Goal: Task Accomplishment & Management: Use online tool/utility

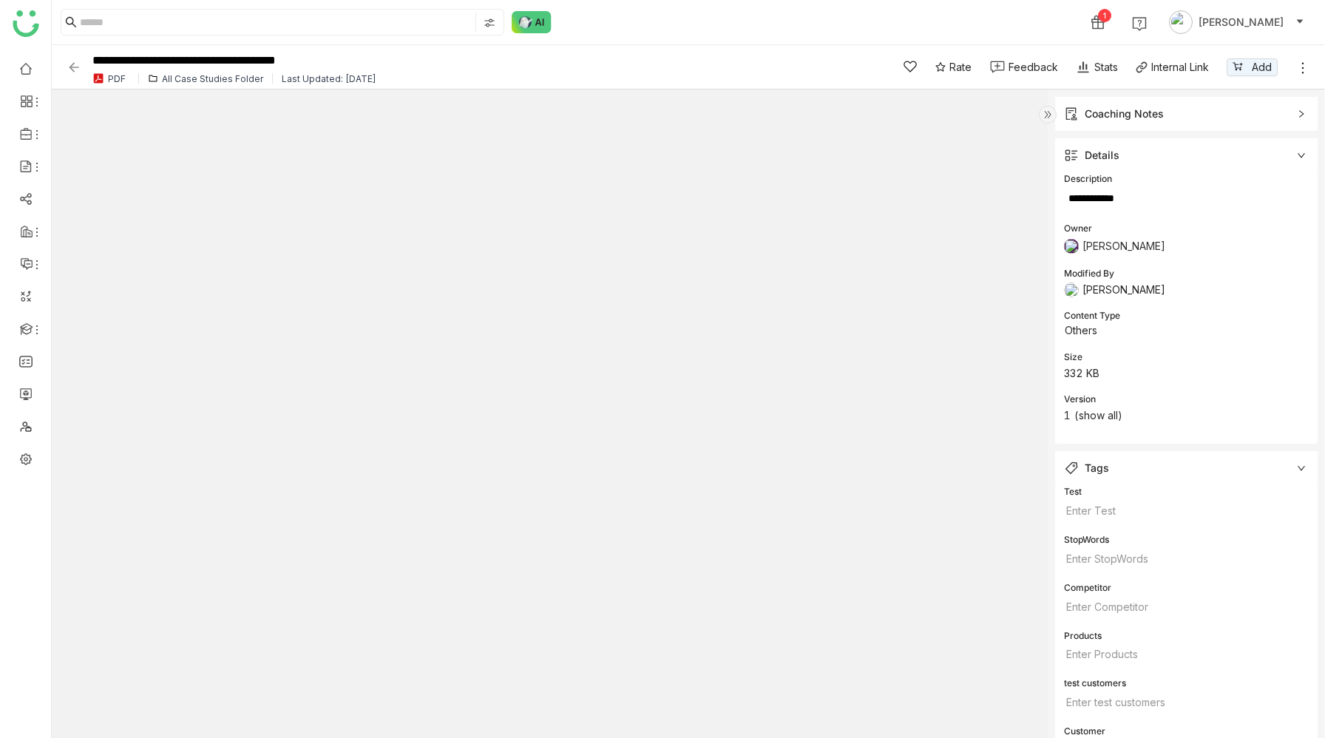
click at [196, 76] on div "All Case Studies Folder" at bounding box center [212, 78] width 101 height 11
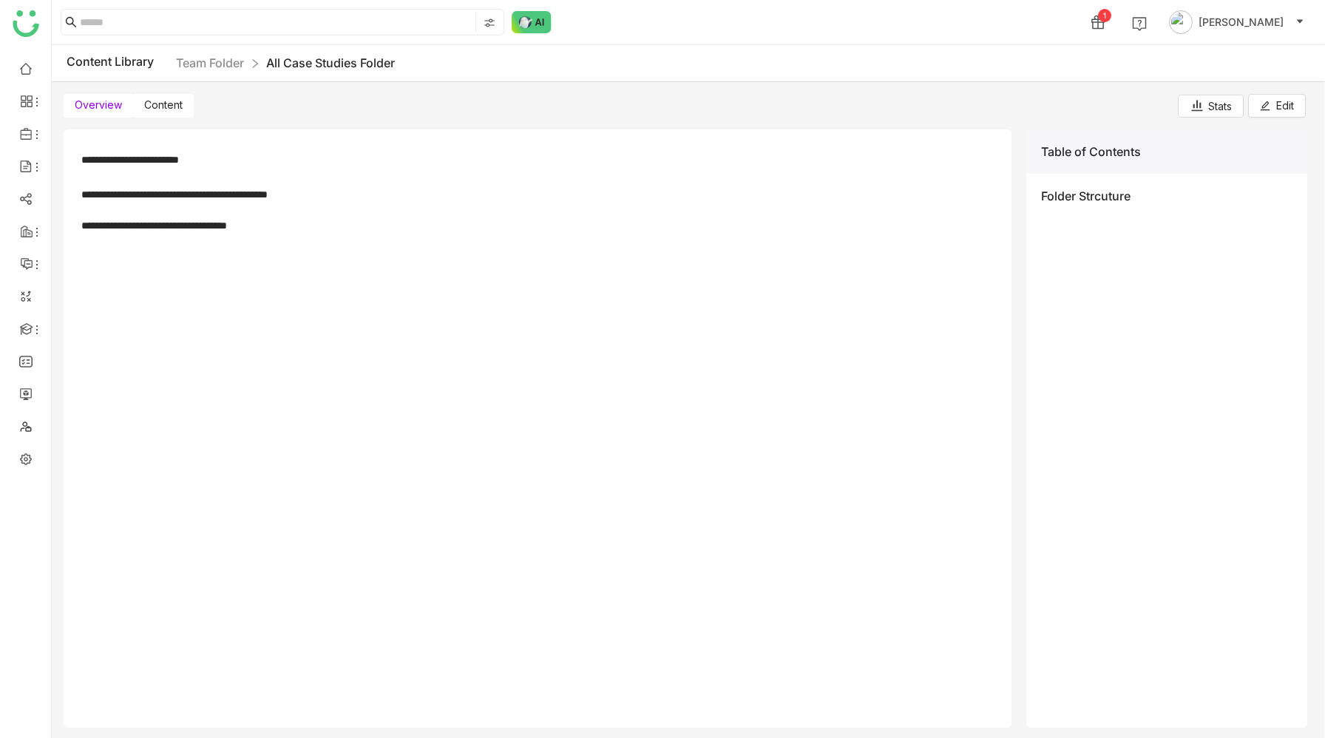
click at [161, 106] on span "Content" at bounding box center [163, 104] width 38 height 13
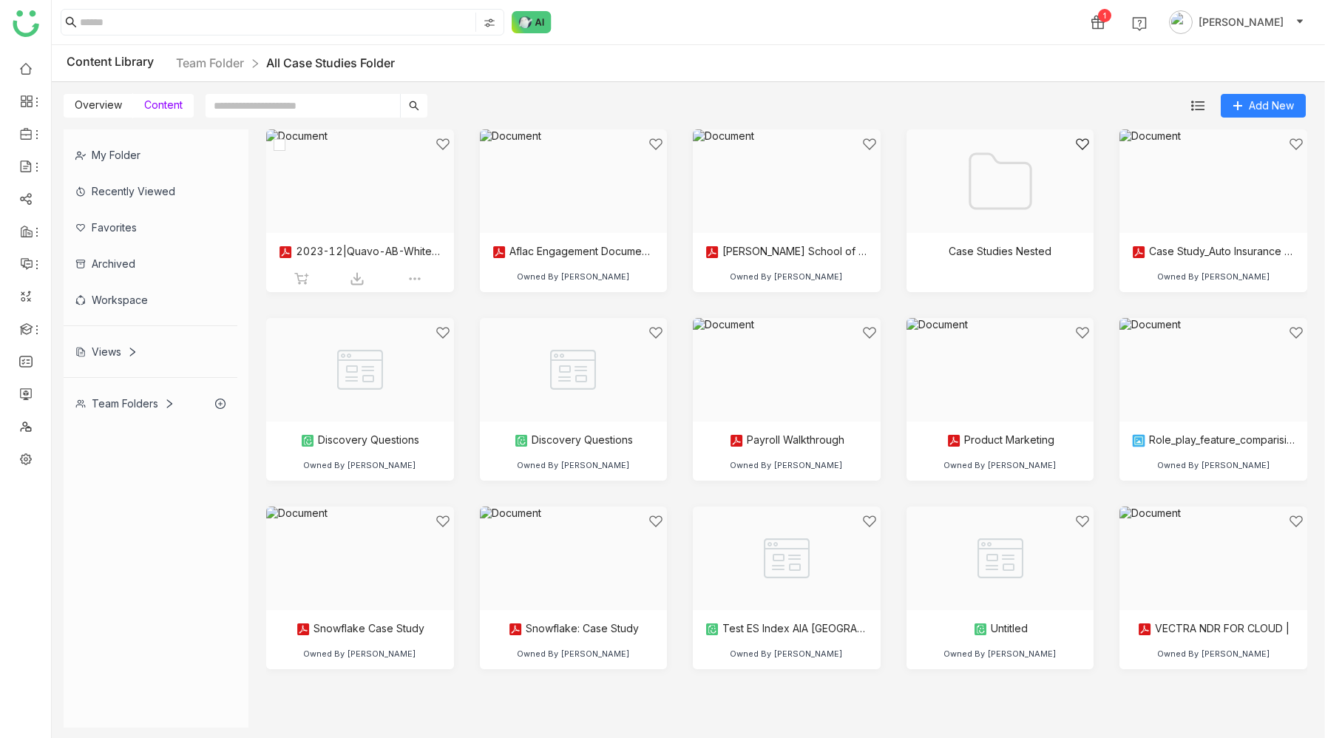
click at [387, 228] on div at bounding box center [355, 200] width 163 height 126
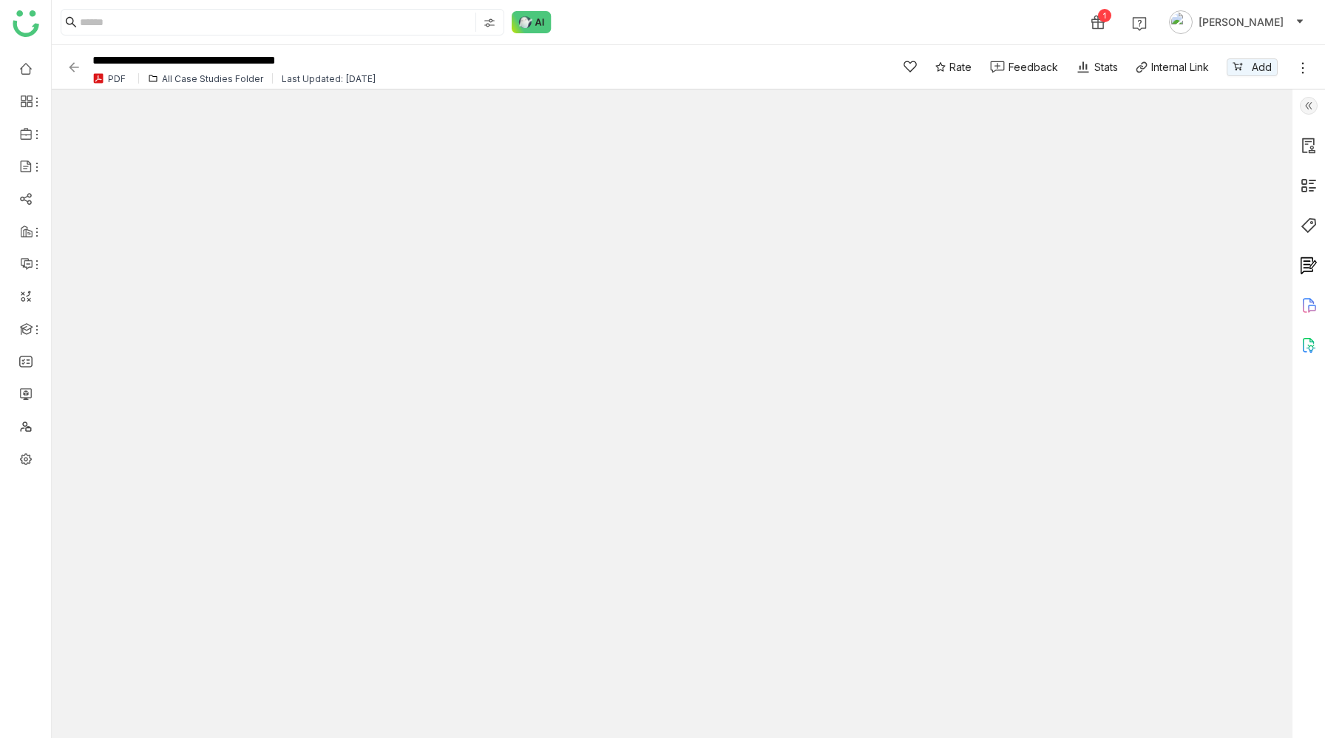
click at [186, 80] on div "All Case Studies Folder" at bounding box center [212, 78] width 101 height 11
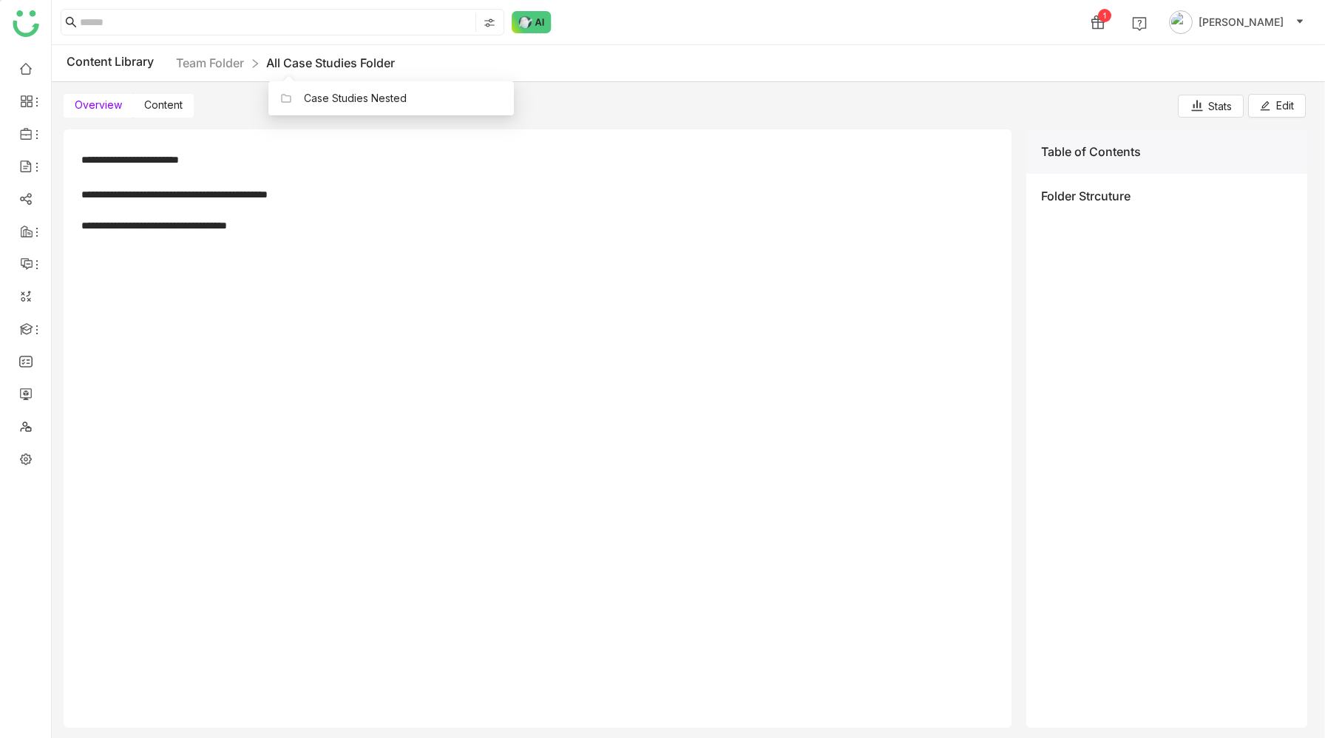
click at [309, 58] on link "All Case Studies Folder" at bounding box center [330, 62] width 129 height 15
click at [317, 67] on link "All Case Studies Folder" at bounding box center [330, 62] width 129 height 15
click at [164, 101] on span "Content" at bounding box center [163, 104] width 38 height 13
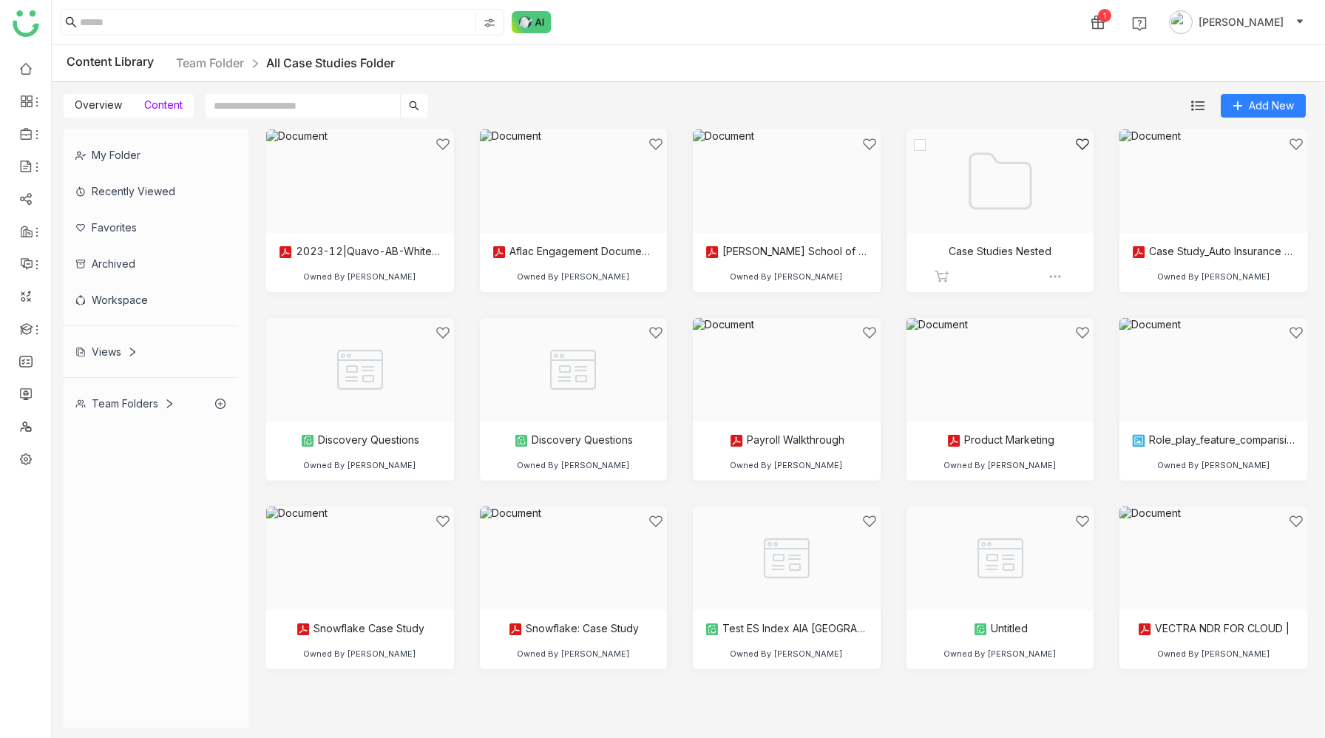
click at [997, 219] on div at bounding box center [995, 200] width 163 height 126
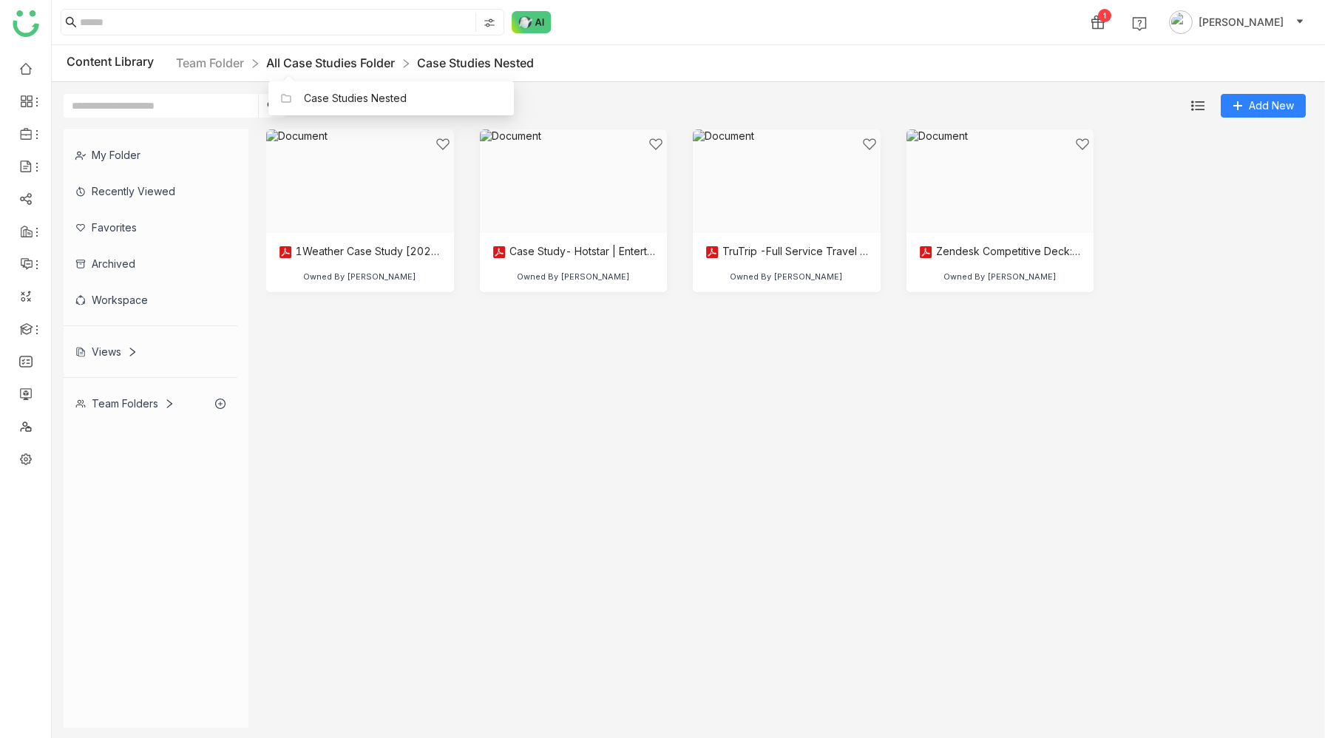
click at [302, 67] on link "All Case Studies Folder" at bounding box center [330, 62] width 129 height 15
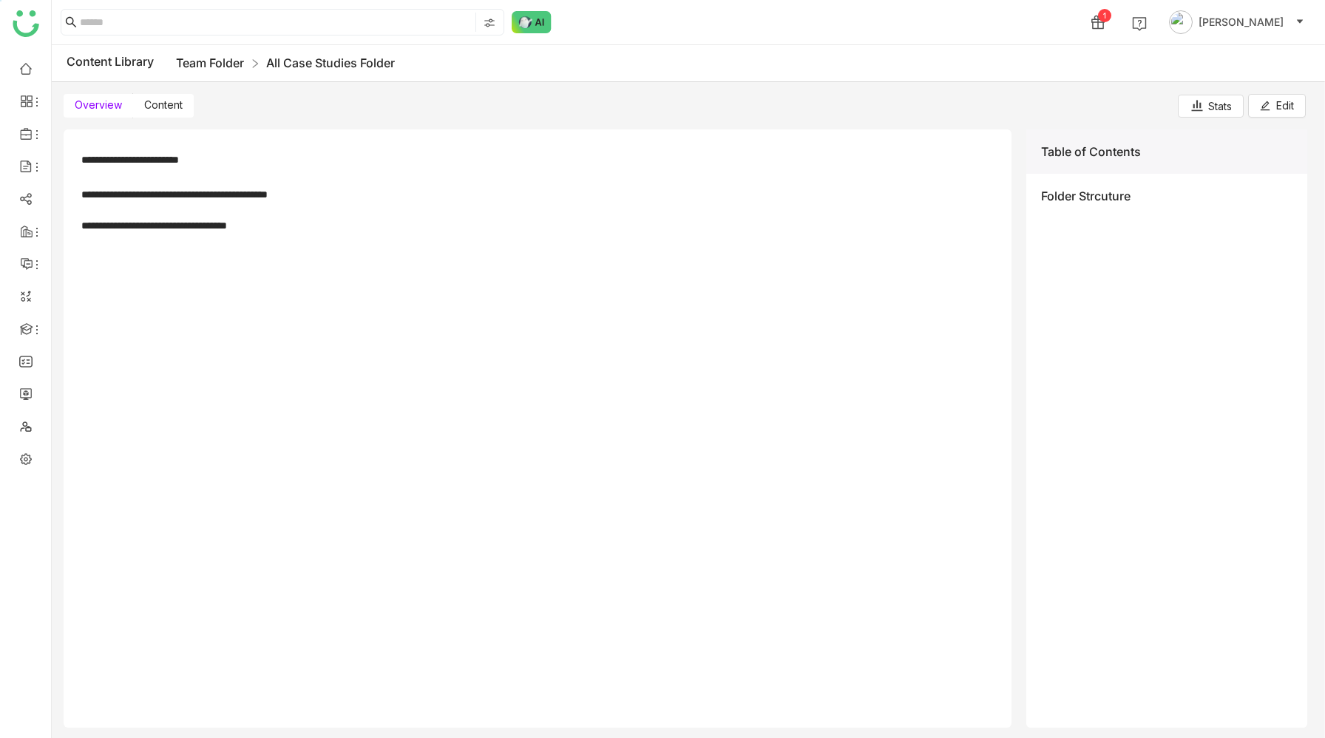
click at [212, 64] on link "Team Folder" at bounding box center [210, 62] width 68 height 15
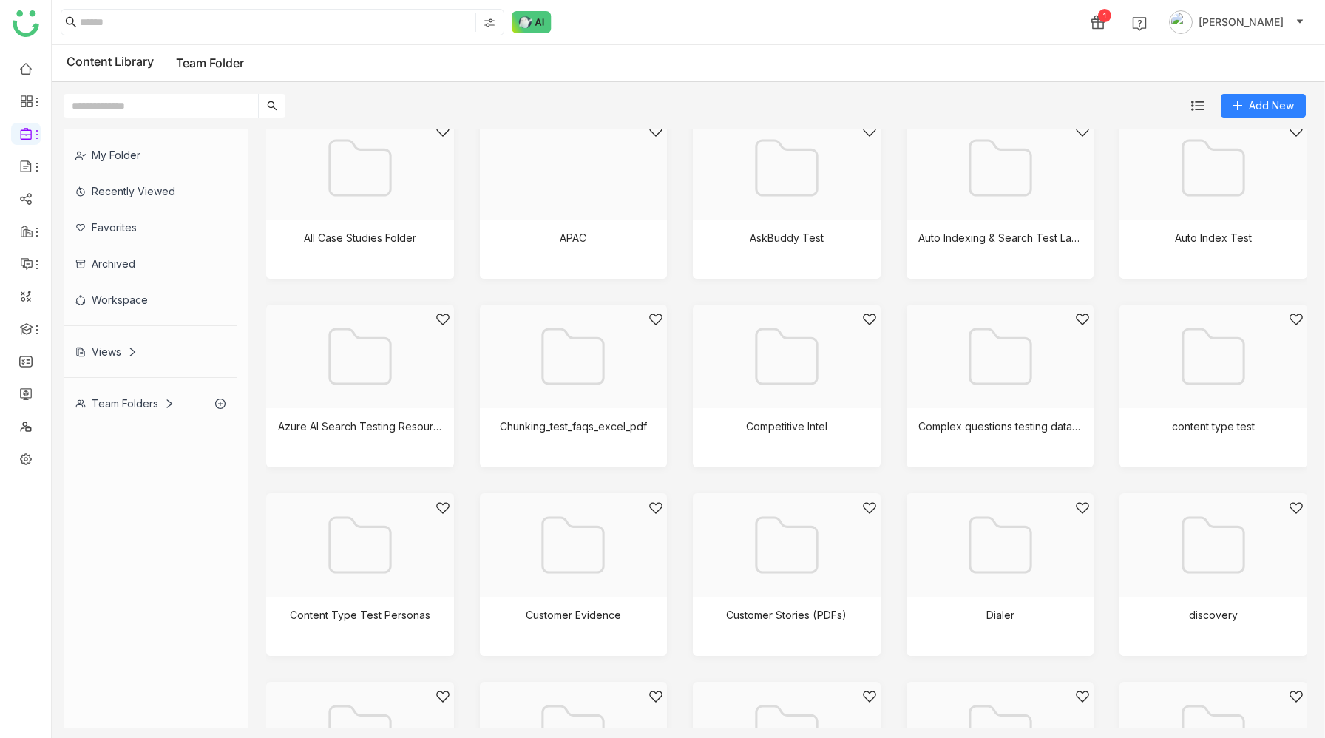
scroll to position [16, 0]
click at [1199, 177] on div at bounding box center [1208, 184] width 163 height 126
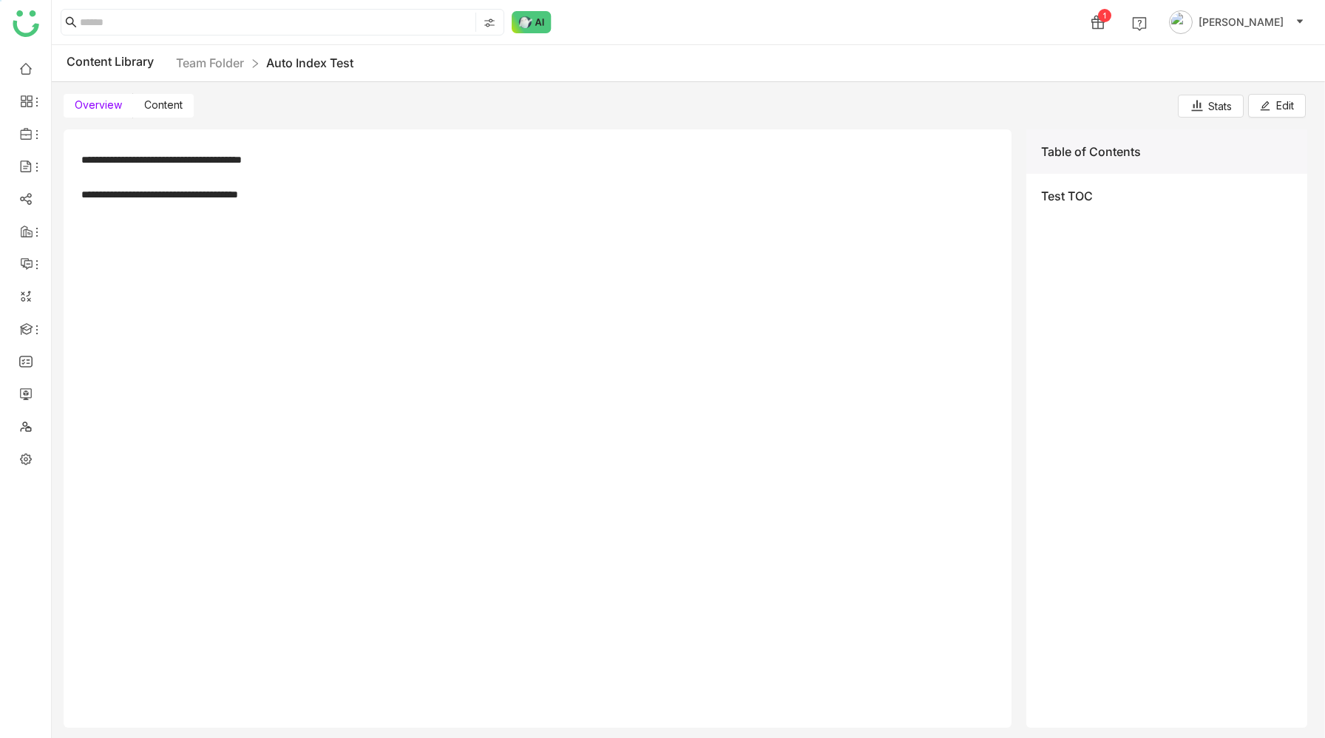
click at [169, 107] on span "Content" at bounding box center [163, 104] width 38 height 13
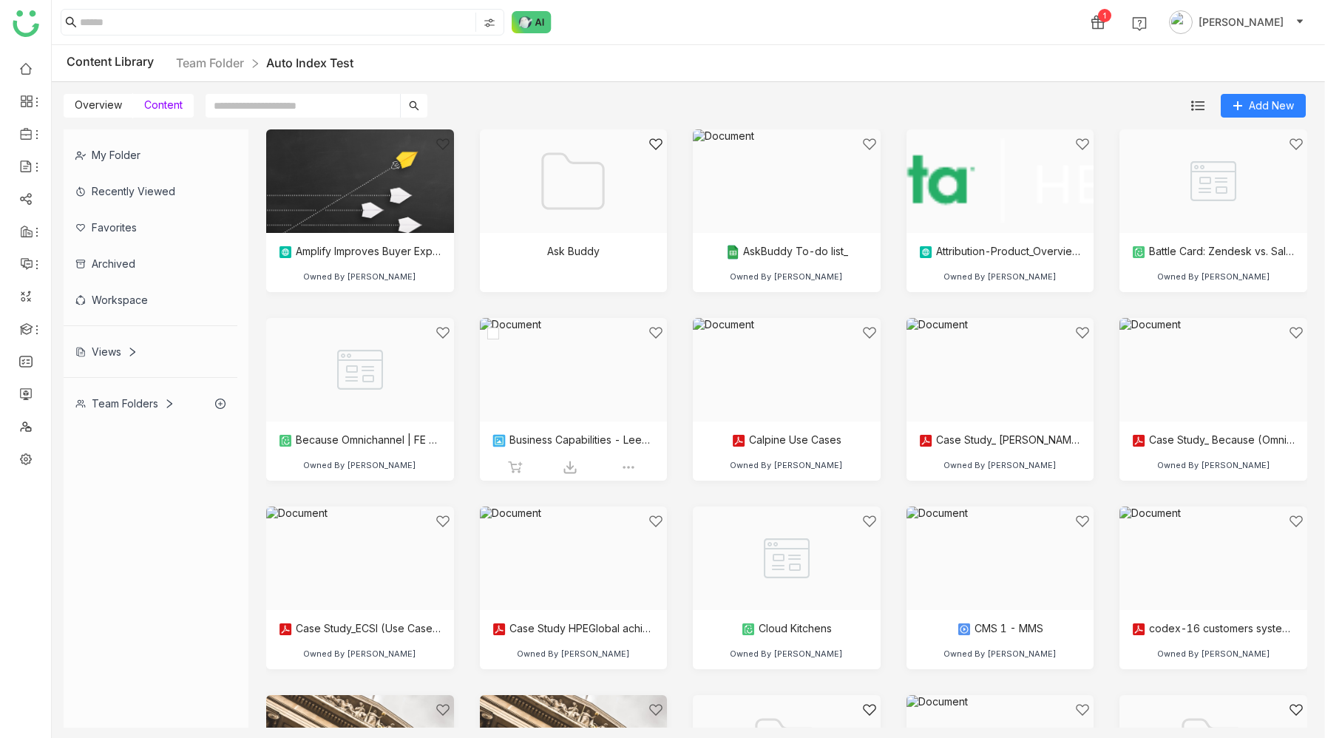
click at [660, 385] on img at bounding box center [574, 370] width 188 height 104
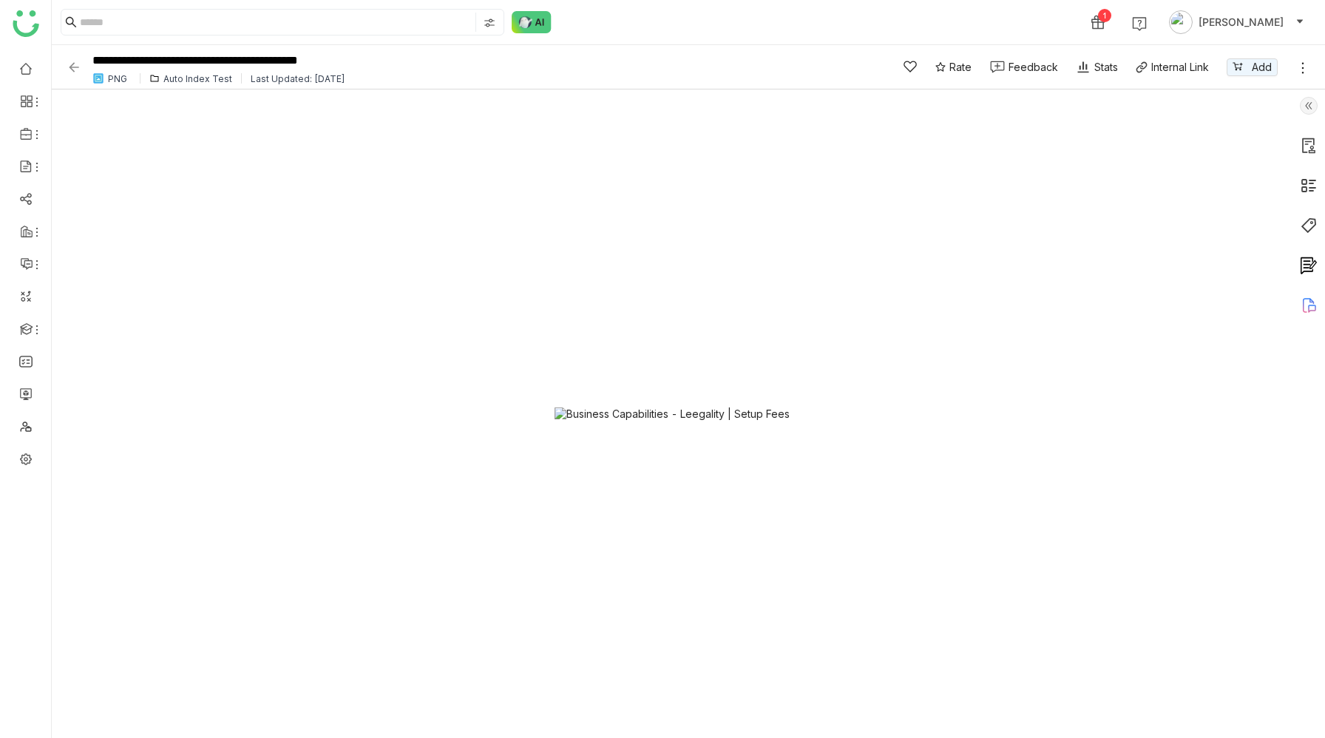
click at [178, 81] on div "Auto Index Test" at bounding box center [197, 78] width 69 height 11
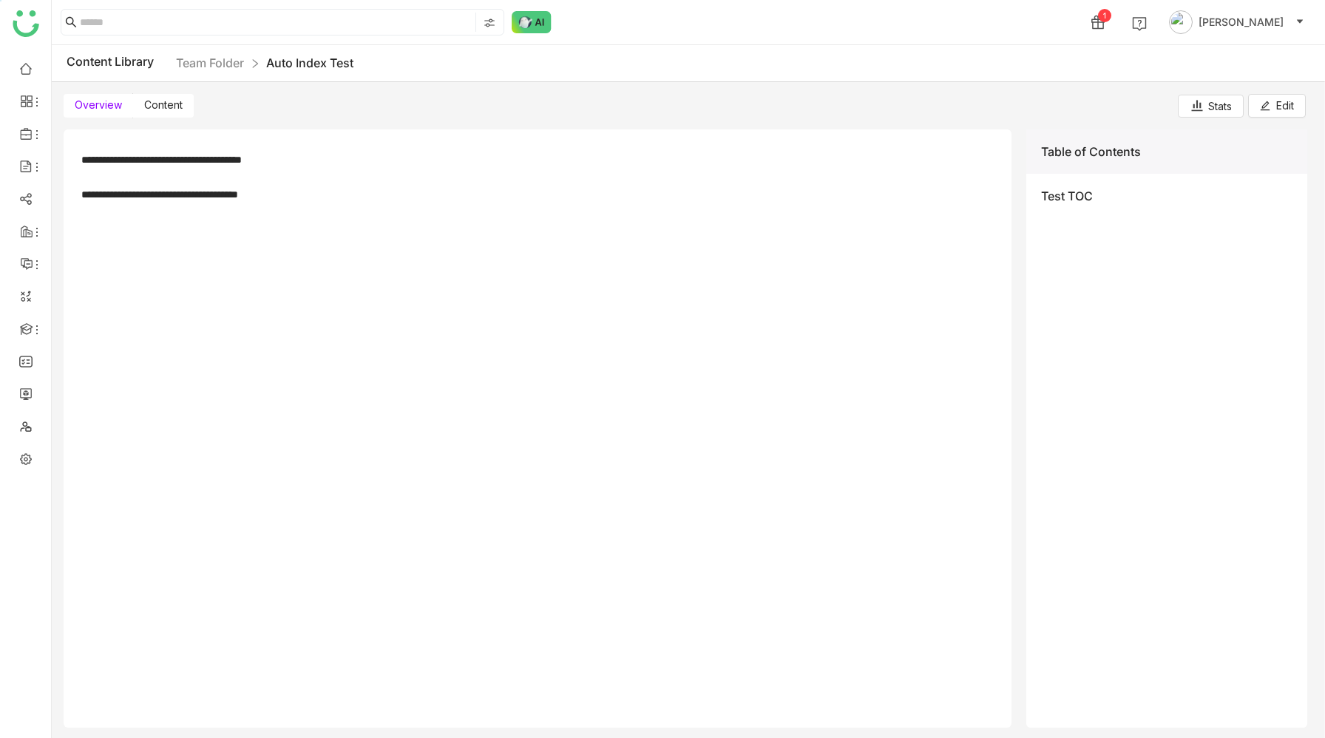
click at [172, 107] on span "Content" at bounding box center [163, 104] width 38 height 13
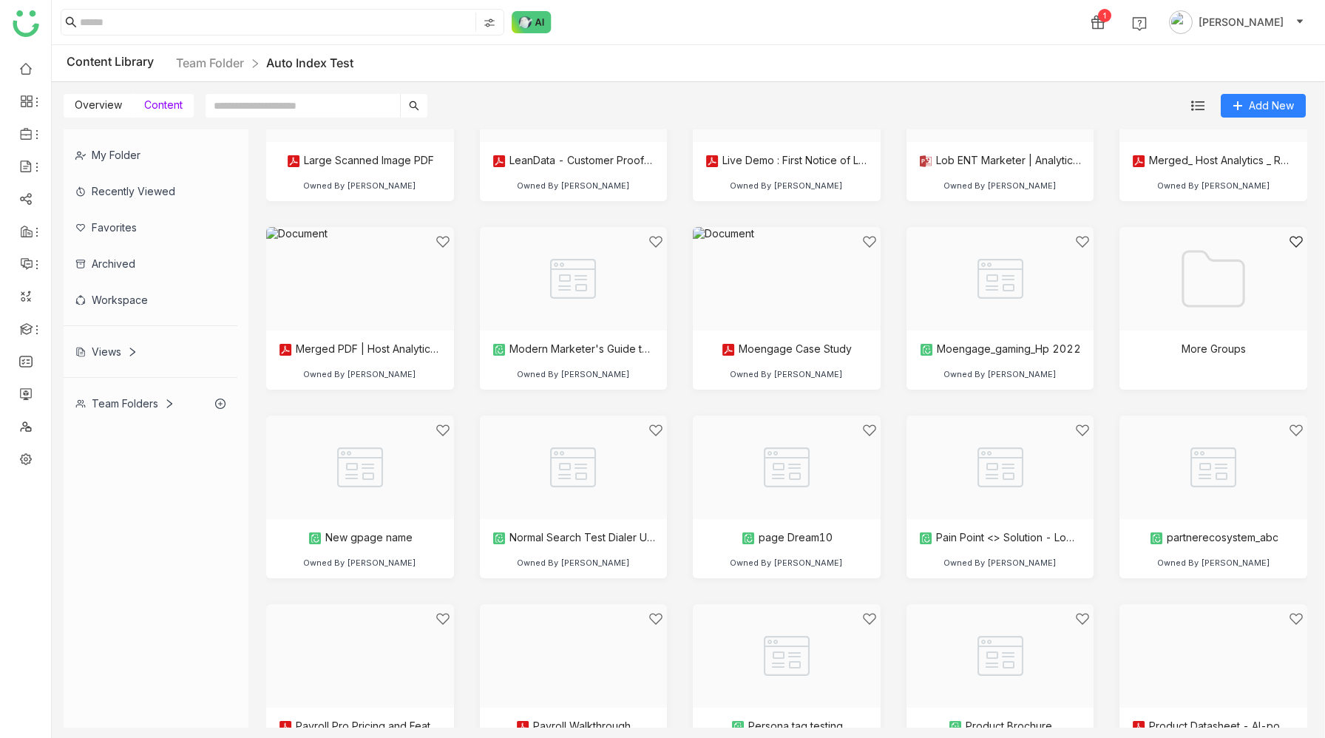
scroll to position [1783, 0]
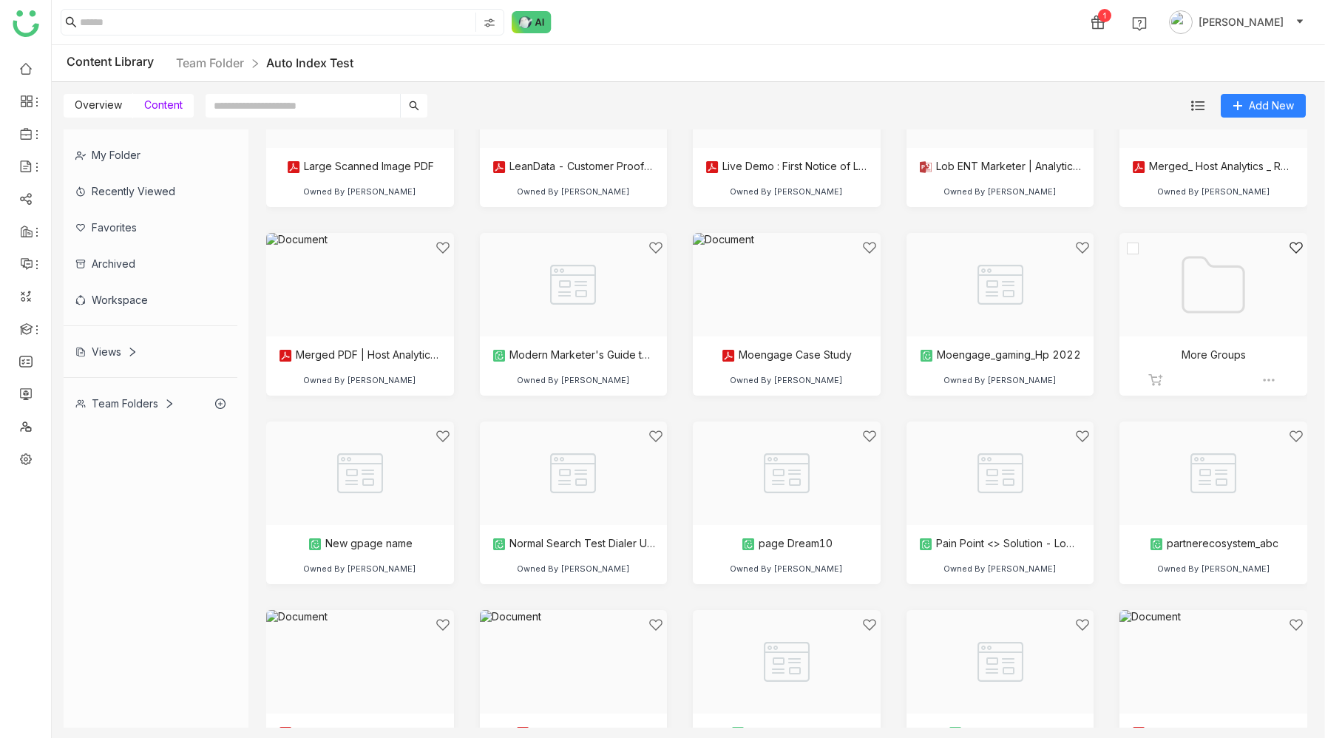
click at [1189, 303] on div at bounding box center [1208, 303] width 163 height 126
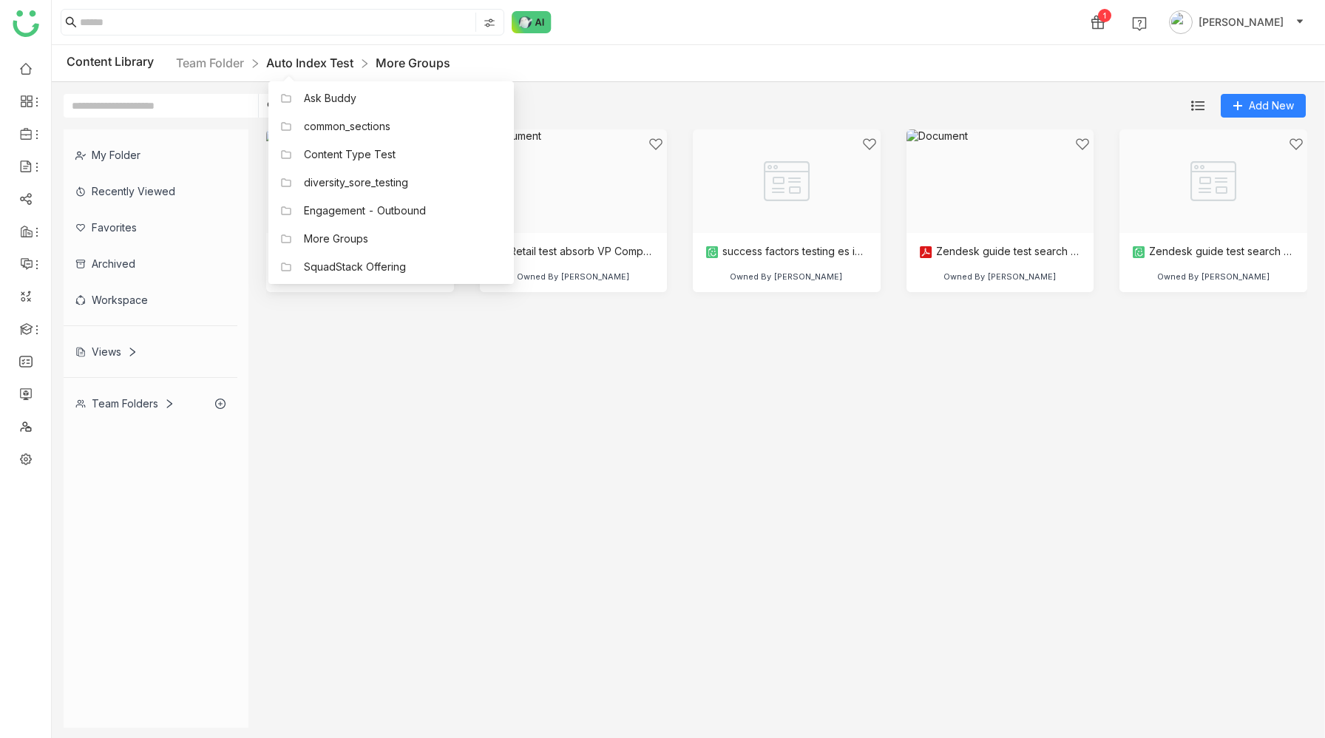
click at [318, 64] on link "Auto Index Test" at bounding box center [309, 62] width 87 height 15
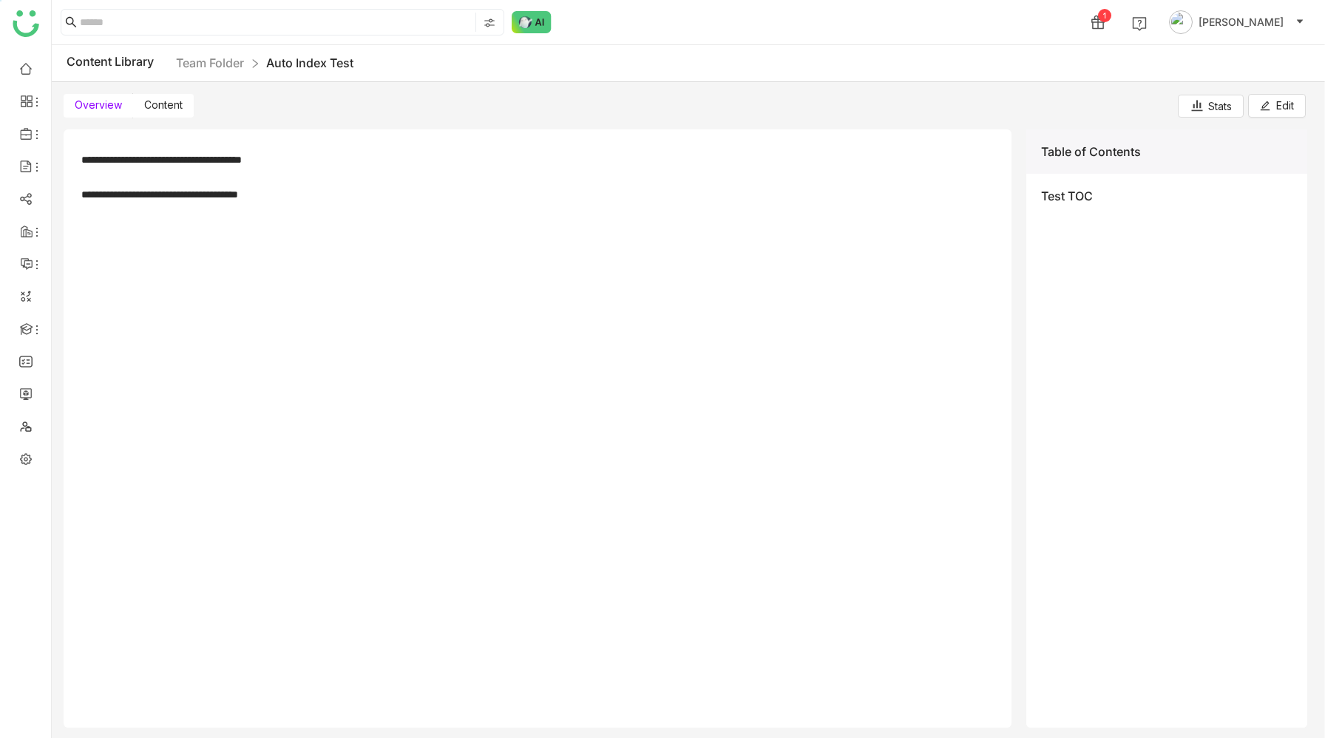
click at [165, 102] on span "Content" at bounding box center [163, 104] width 38 height 13
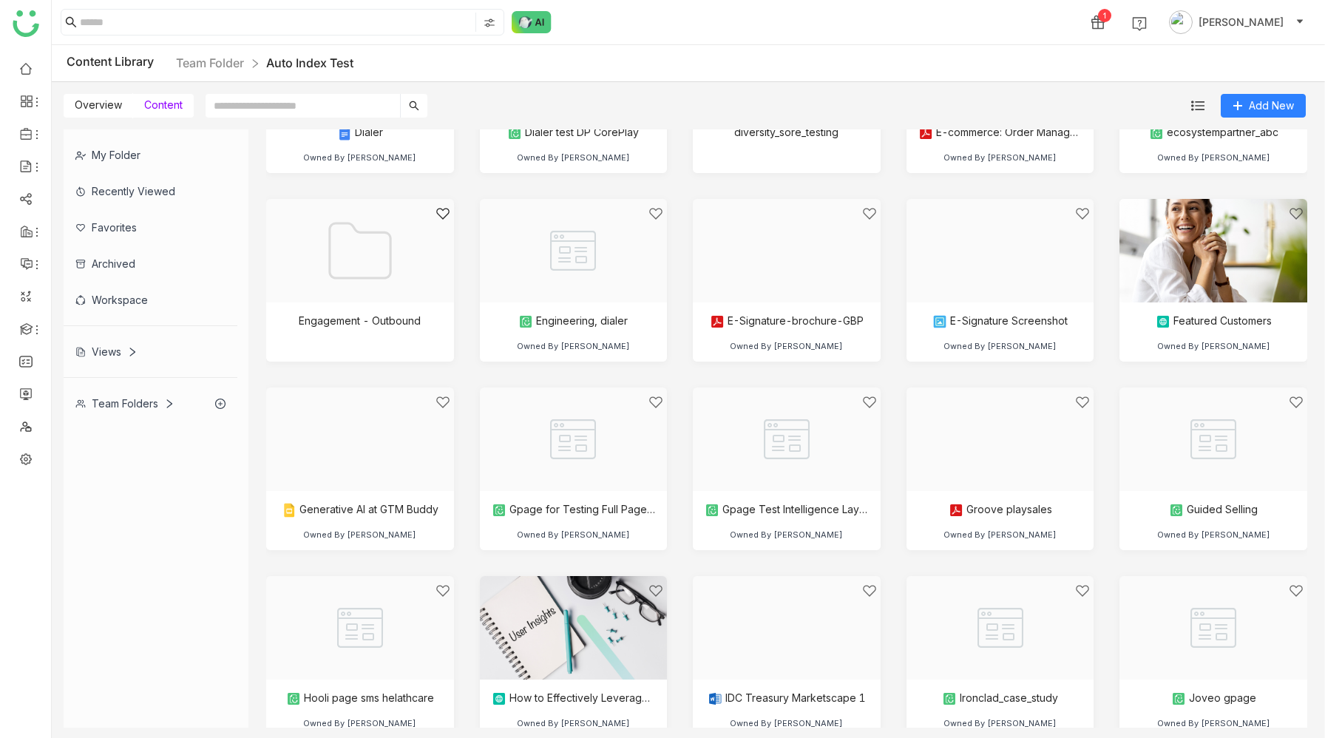
scroll to position [1061, 0]
click at [393, 281] on div at bounding box center [355, 271] width 163 height 126
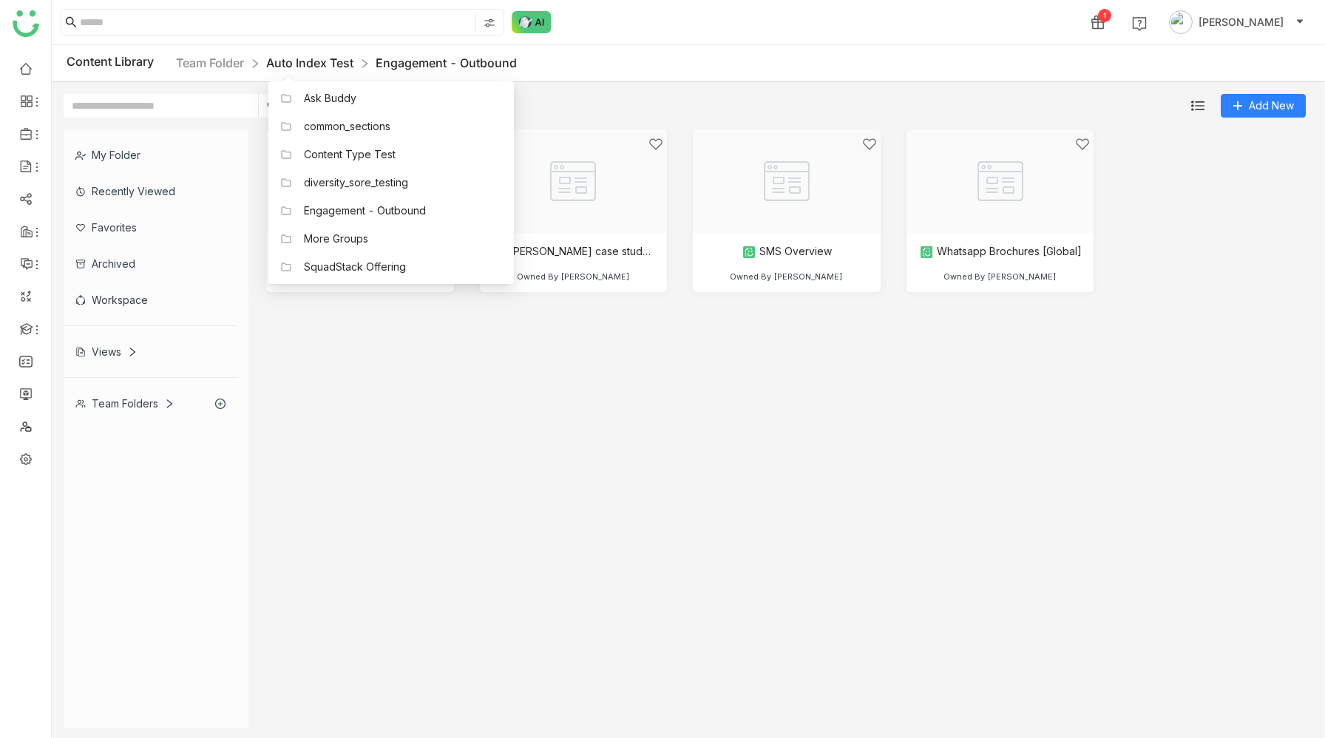
click at [334, 61] on link "Auto Index Test" at bounding box center [309, 62] width 87 height 15
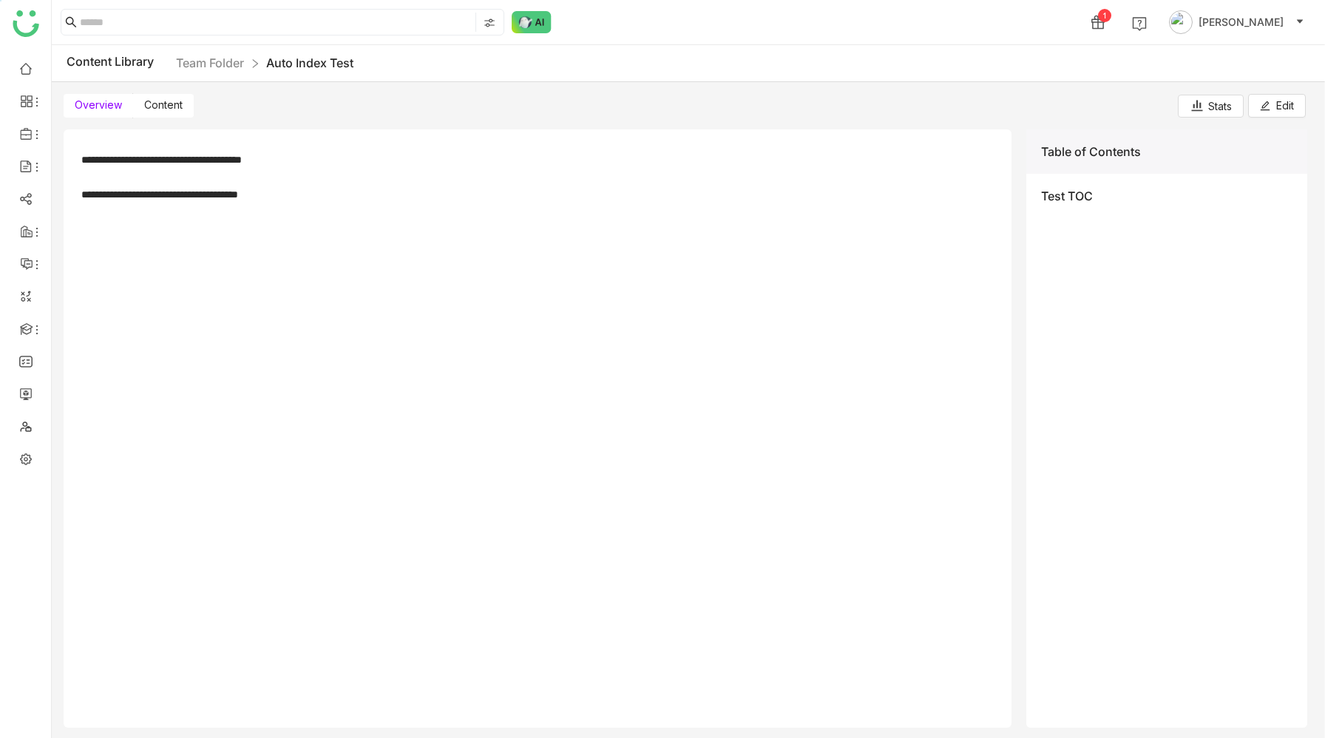
click at [169, 107] on span "Content" at bounding box center [163, 104] width 38 height 13
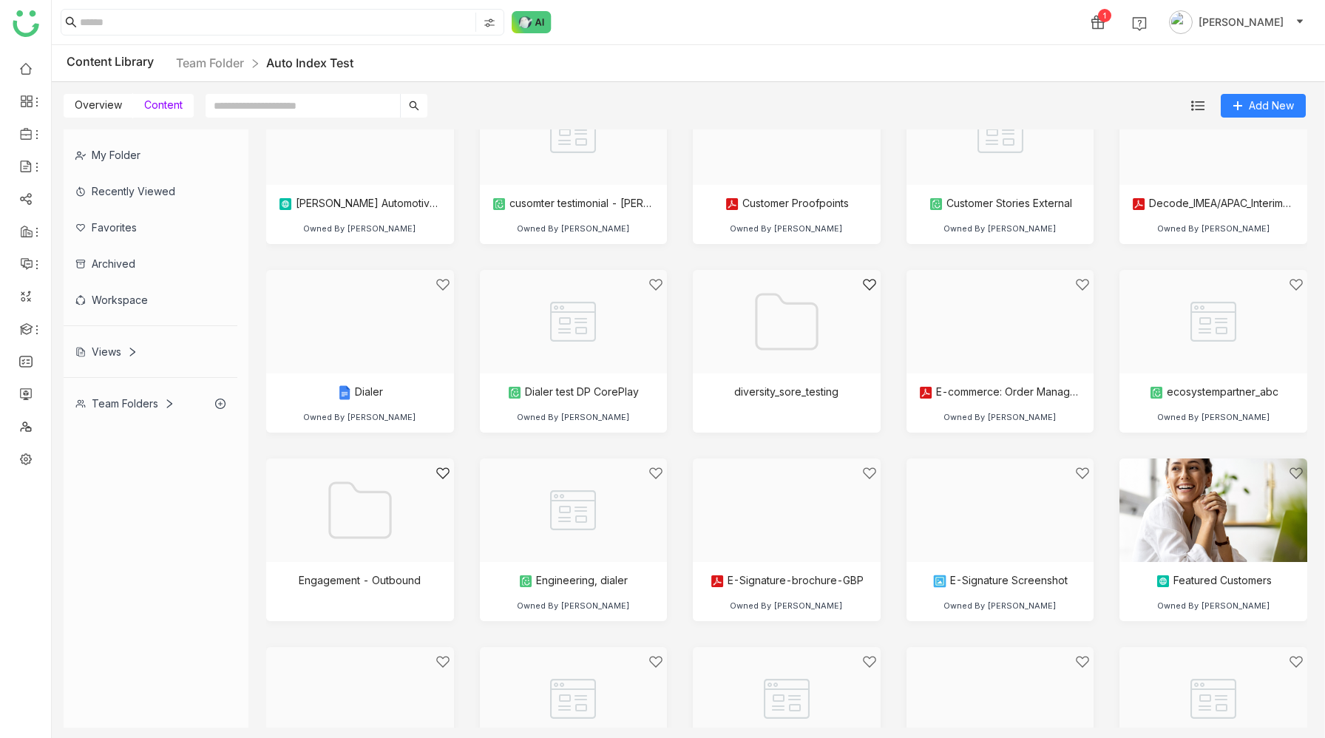
scroll to position [801, 0]
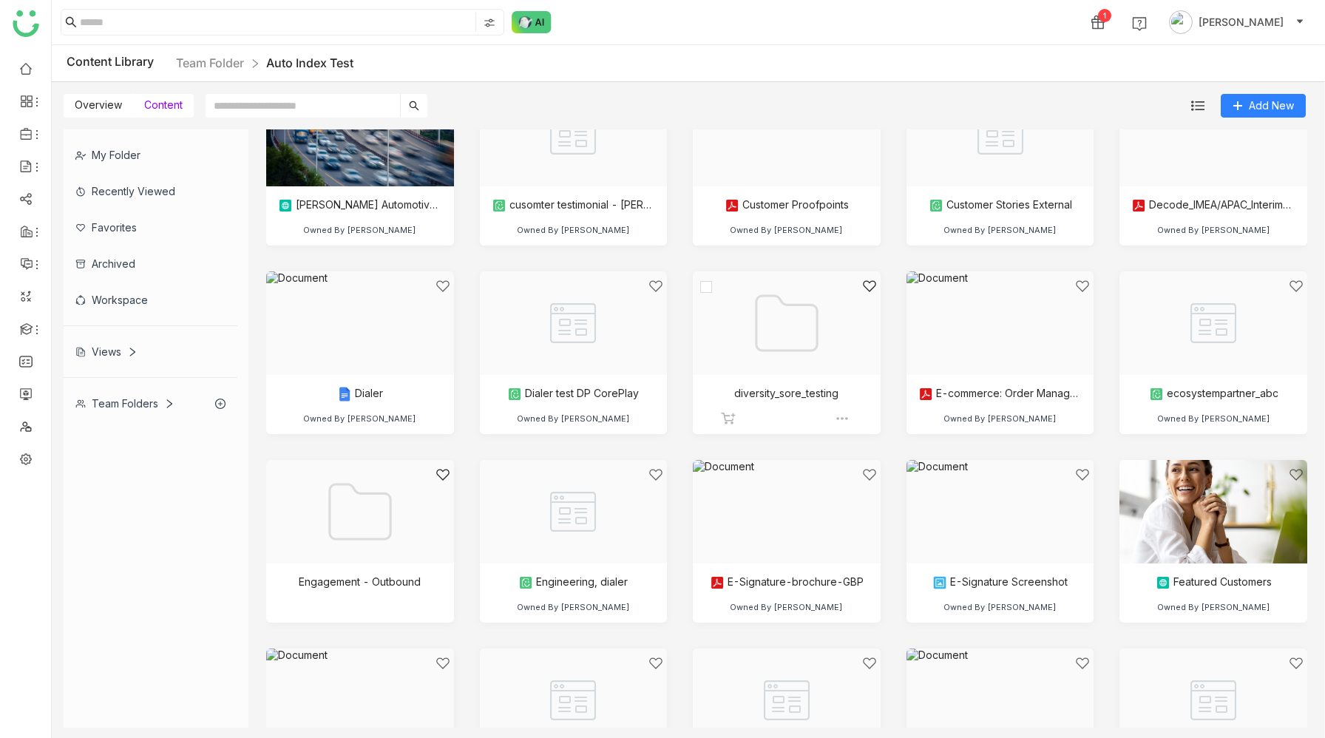
click at [785, 348] on div at bounding box center [781, 342] width 163 height 126
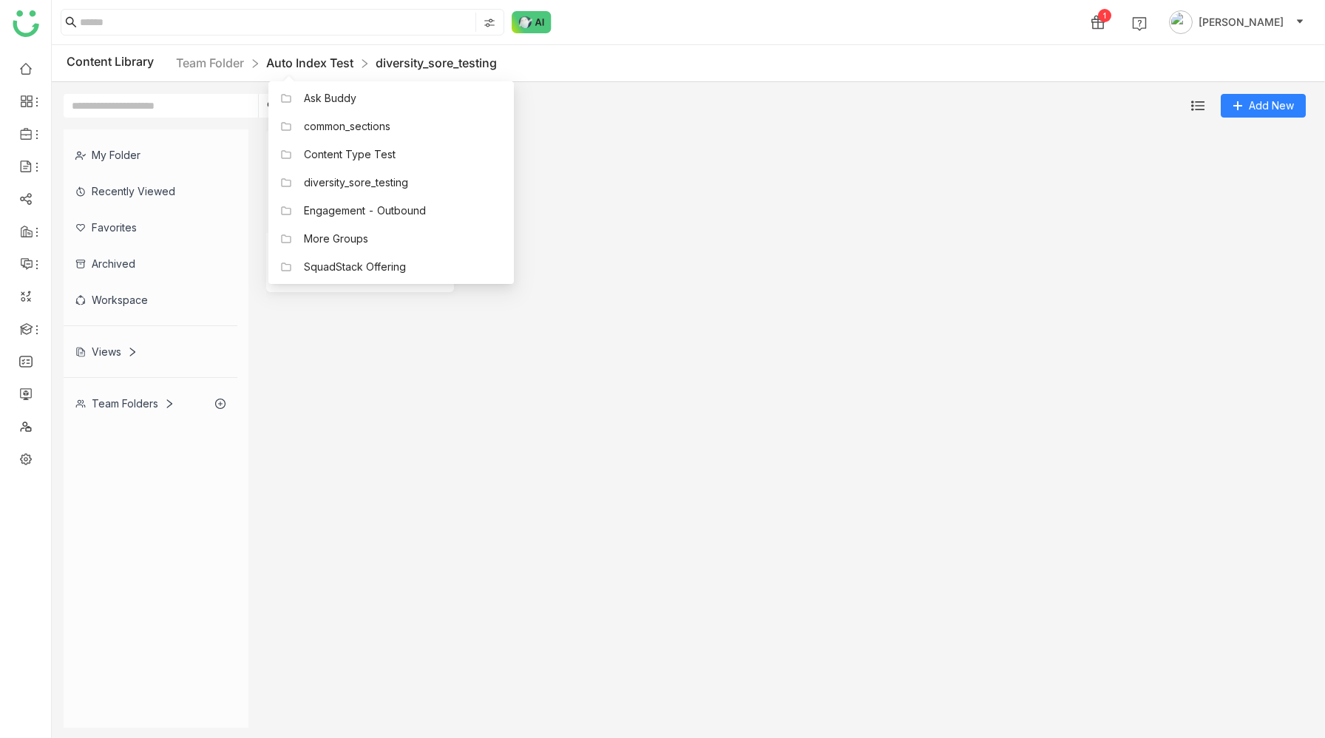
click at [325, 62] on link "Auto Index Test" at bounding box center [309, 62] width 87 height 15
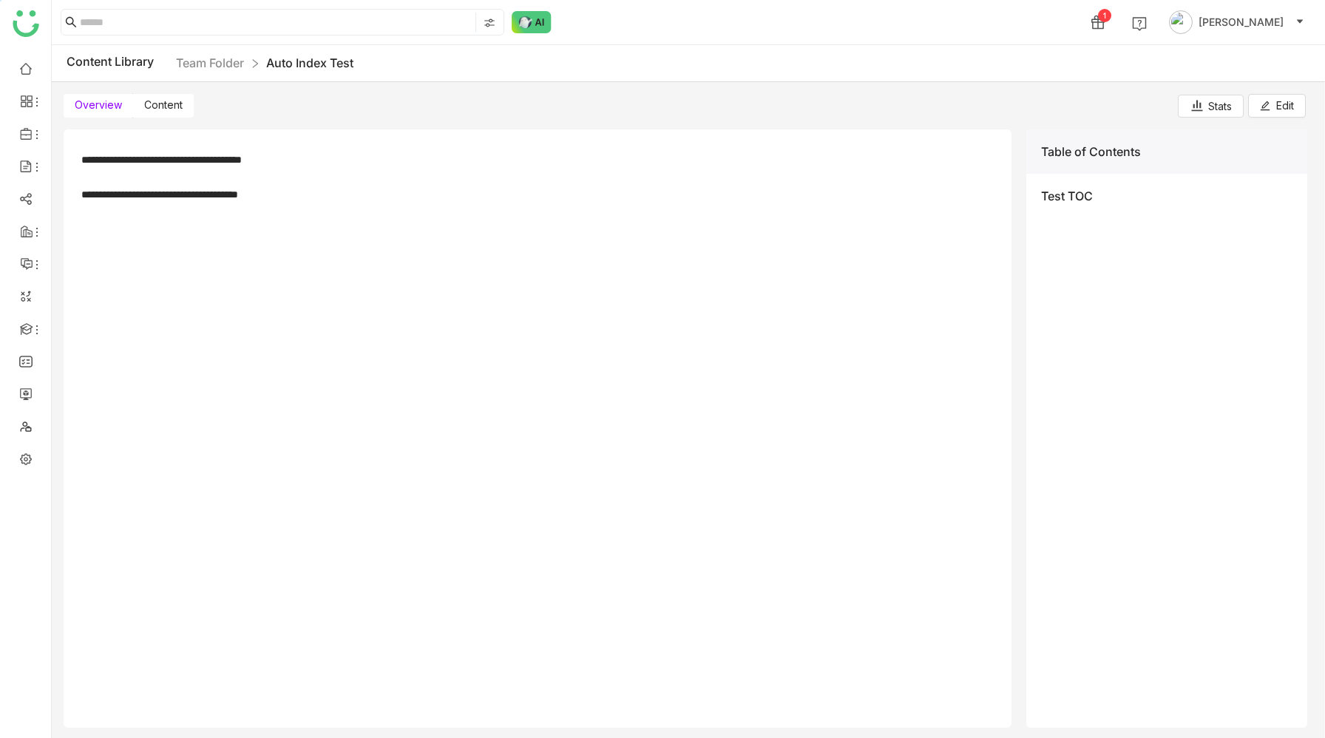
click at [165, 108] on span "Content" at bounding box center [163, 104] width 38 height 13
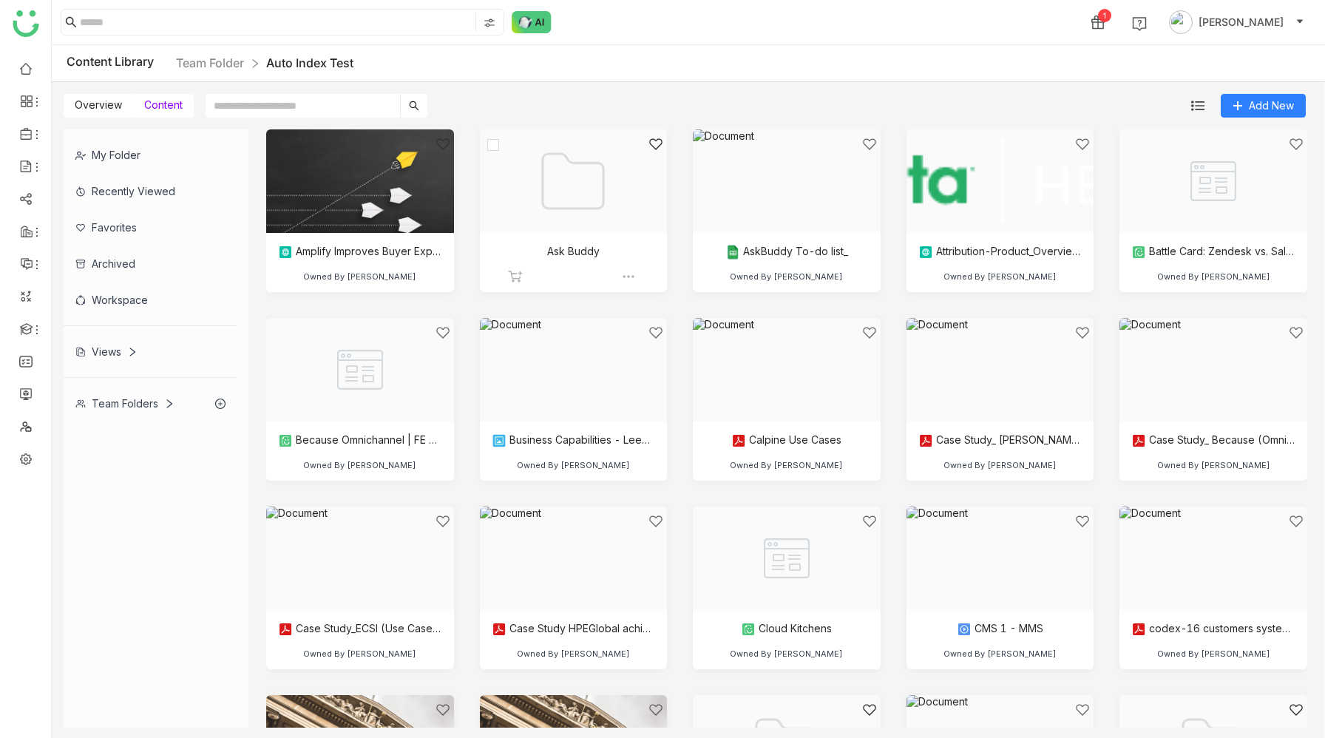
click at [587, 190] on div at bounding box center [568, 200] width 163 height 126
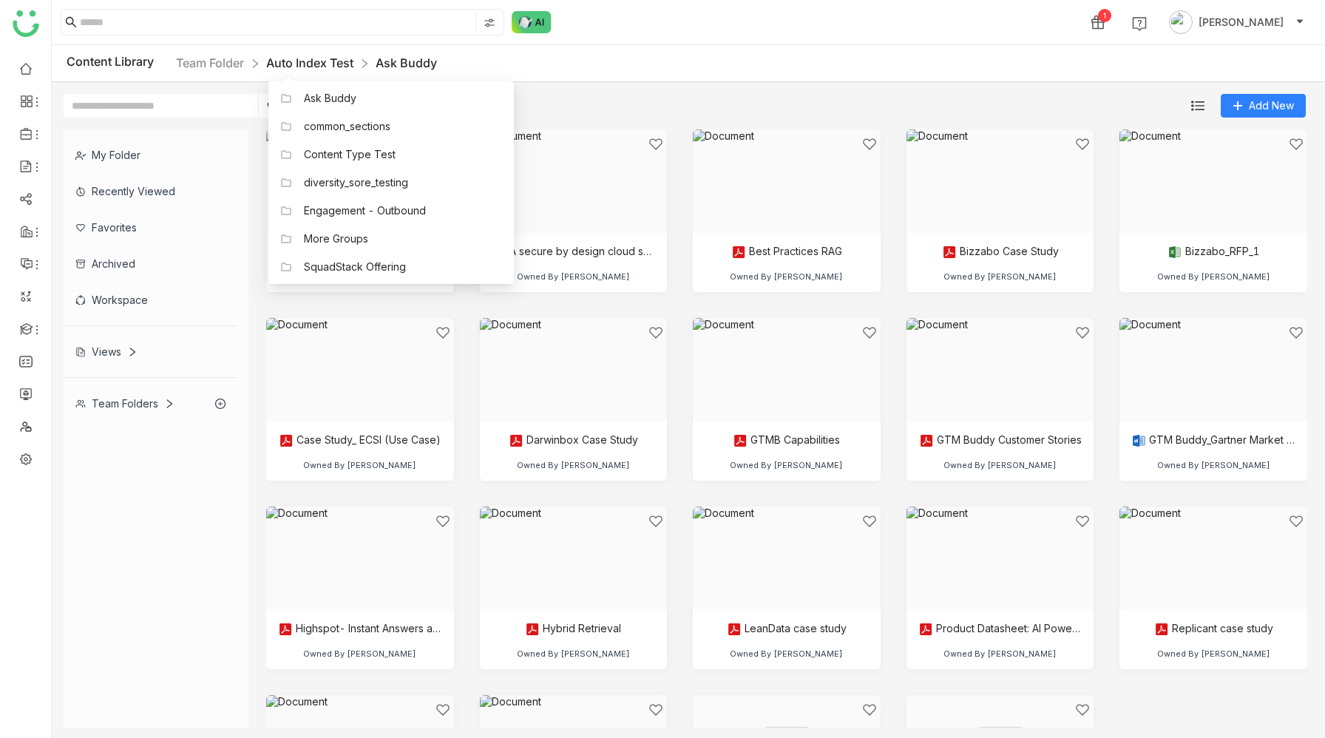
click at [313, 64] on link "Auto Index Test" at bounding box center [309, 62] width 87 height 15
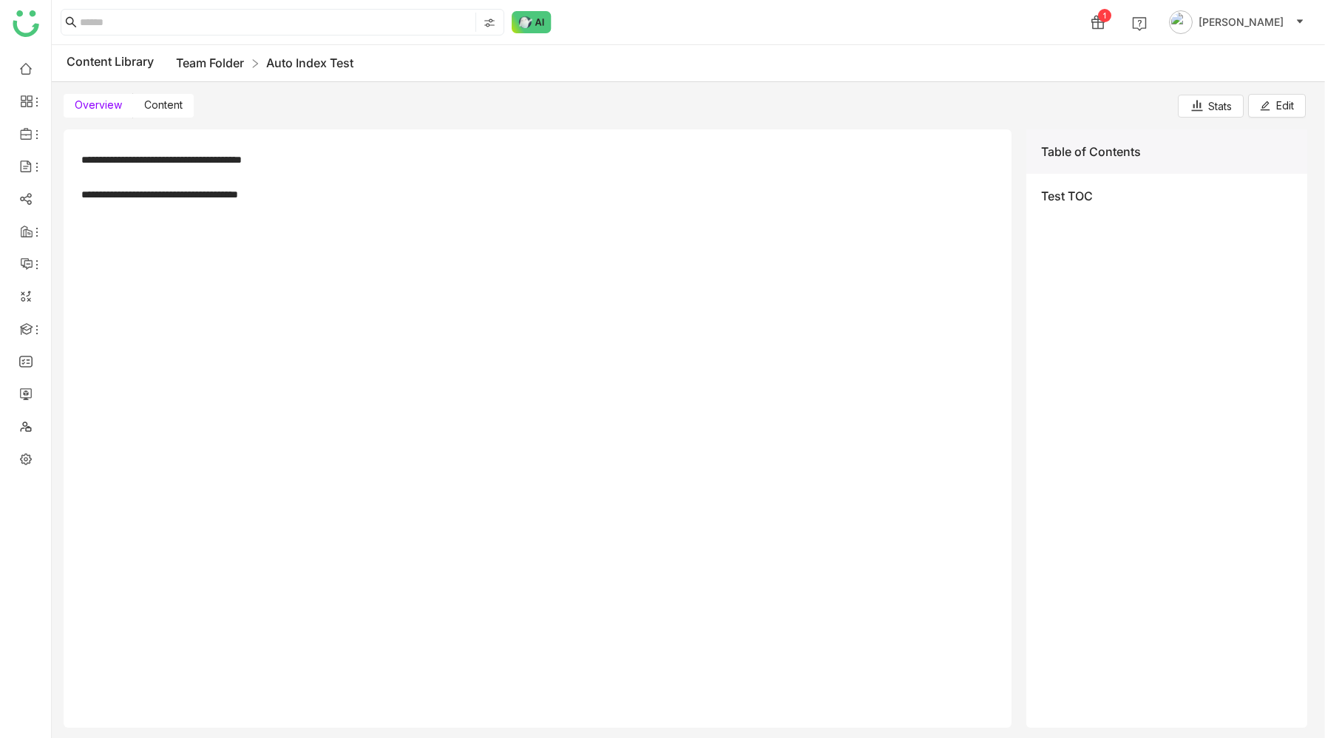
click at [226, 63] on link "Team Folder" at bounding box center [210, 62] width 68 height 15
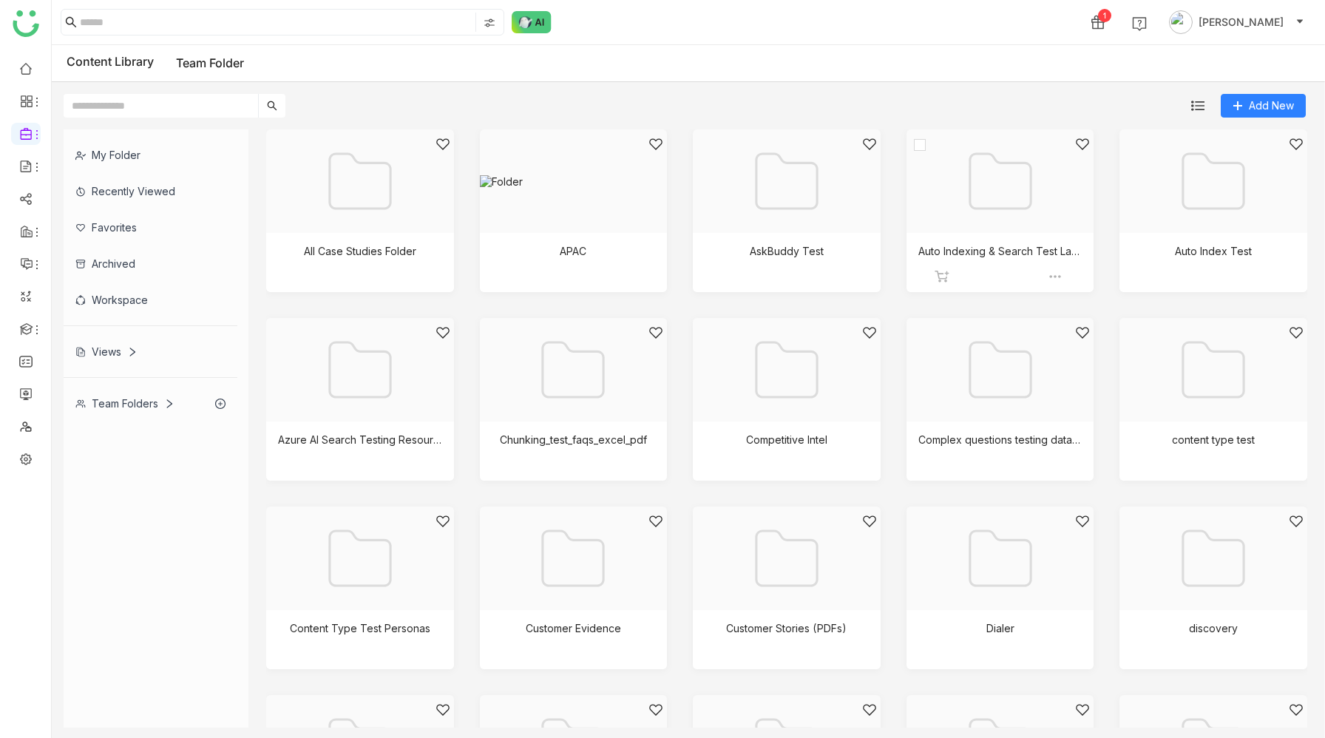
click at [1030, 233] on div at bounding box center [995, 200] width 163 height 126
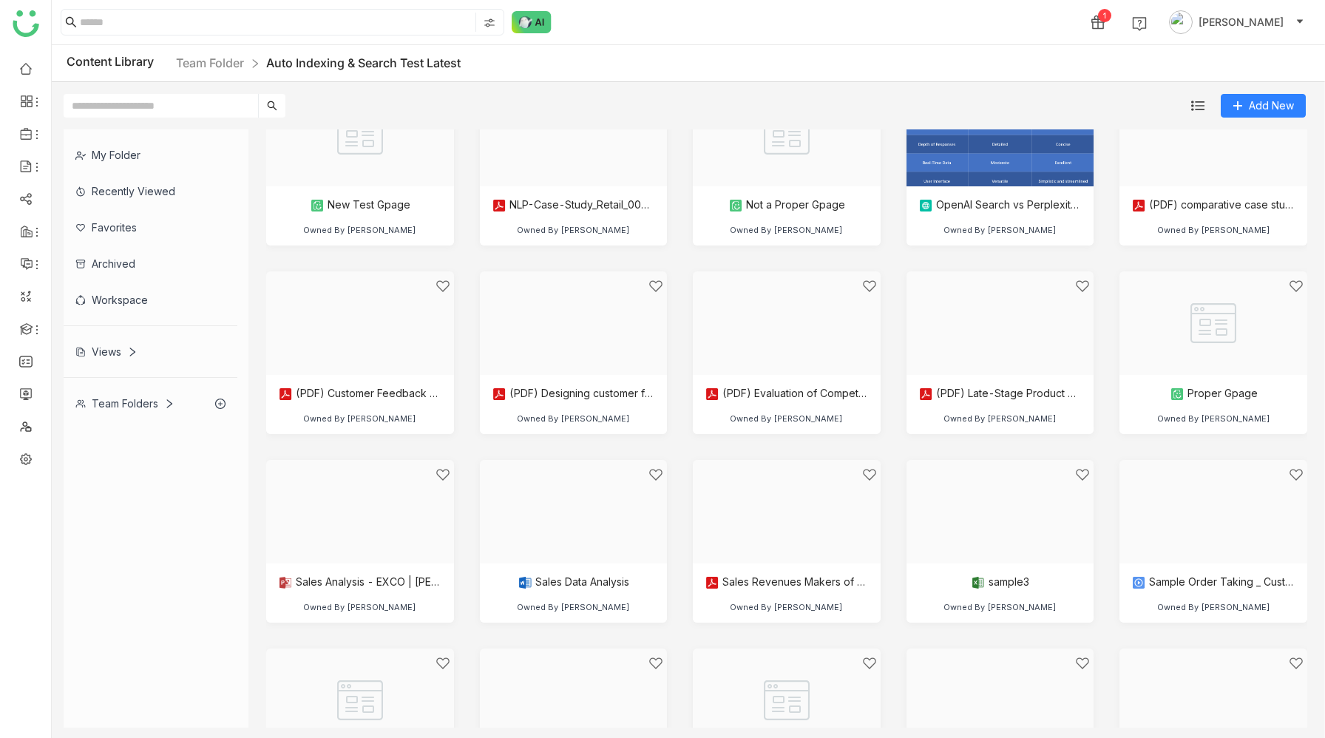
scroll to position [1284, 0]
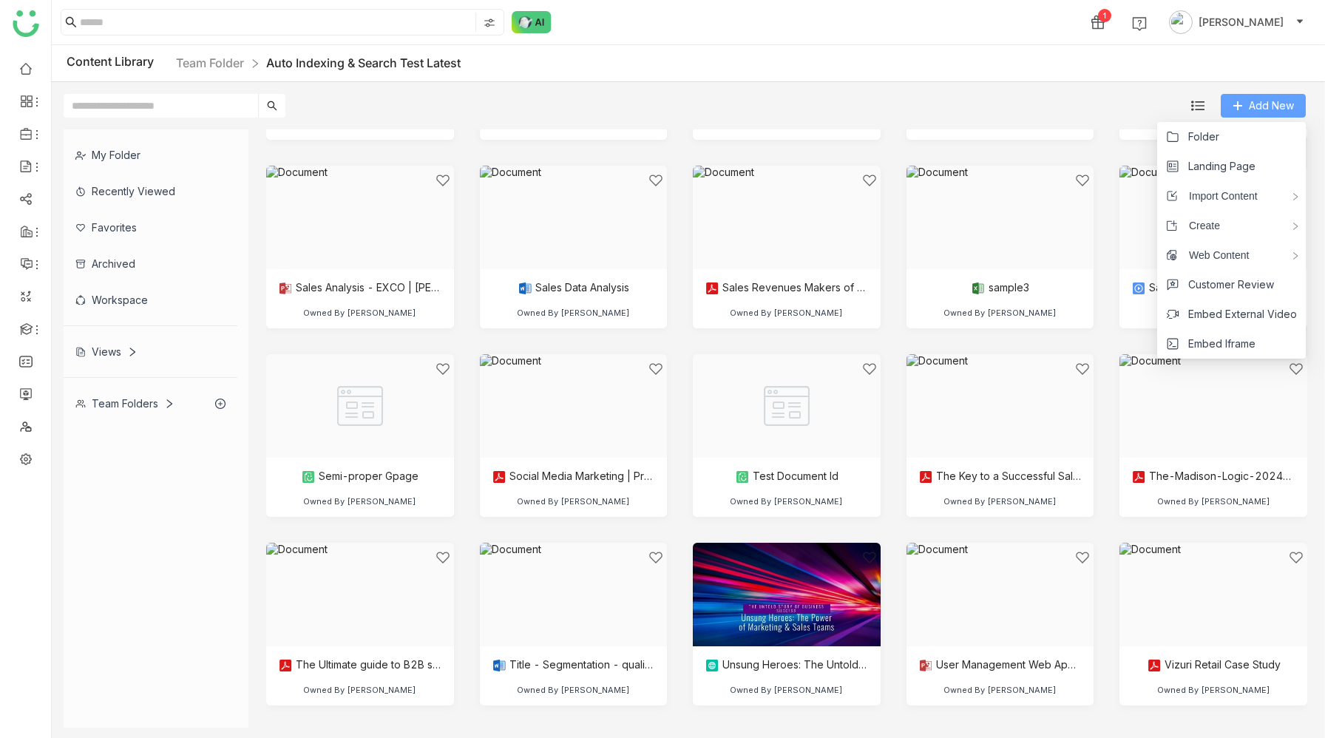
click at [1257, 110] on span "Add New" at bounding box center [1271, 106] width 45 height 16
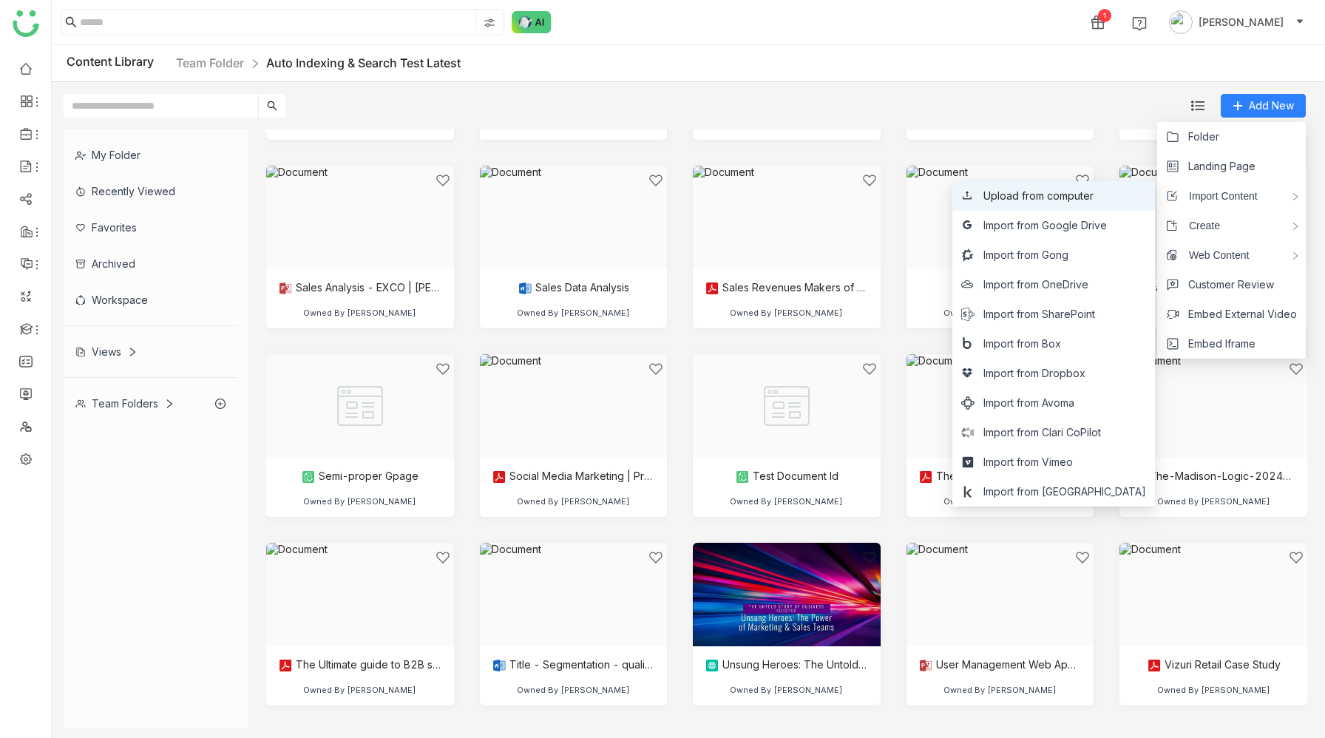
click at [1066, 192] on span "Upload from computer" at bounding box center [1039, 196] width 110 height 16
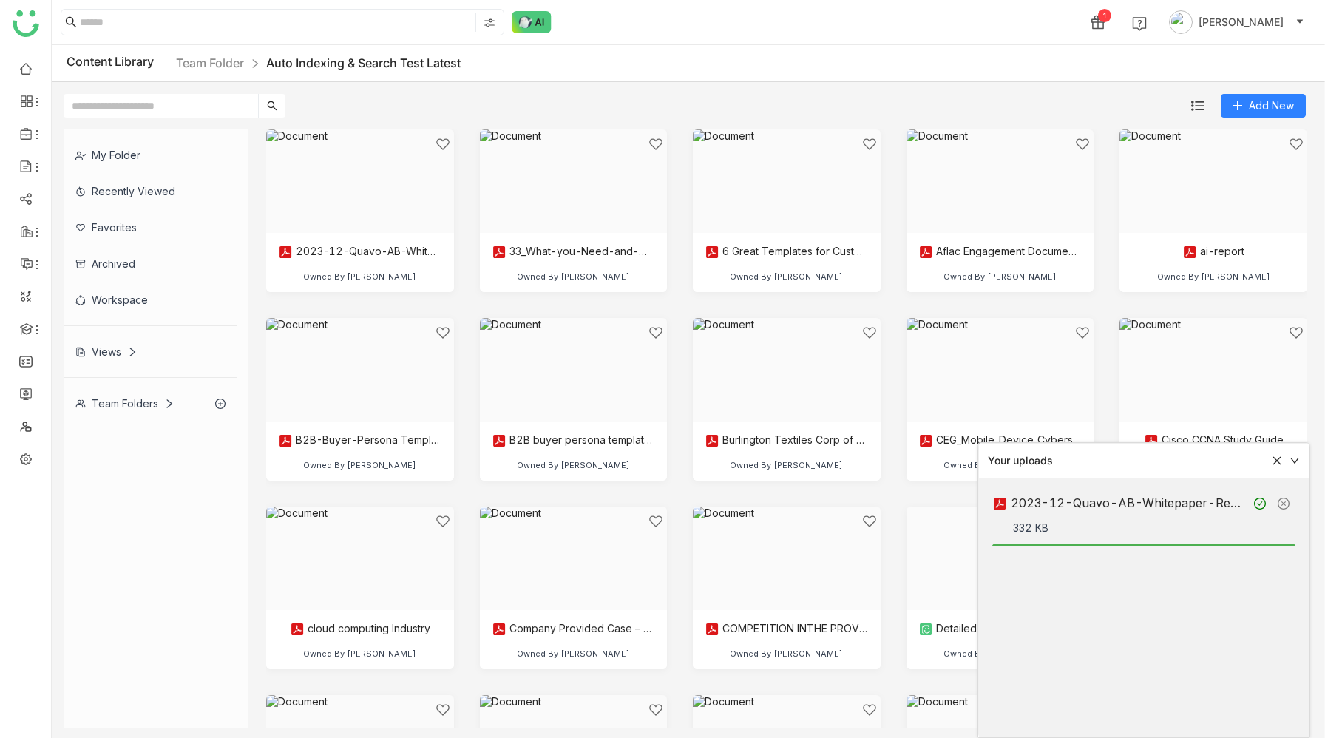
click at [1277, 462] on icon at bounding box center [1277, 461] width 10 height 10
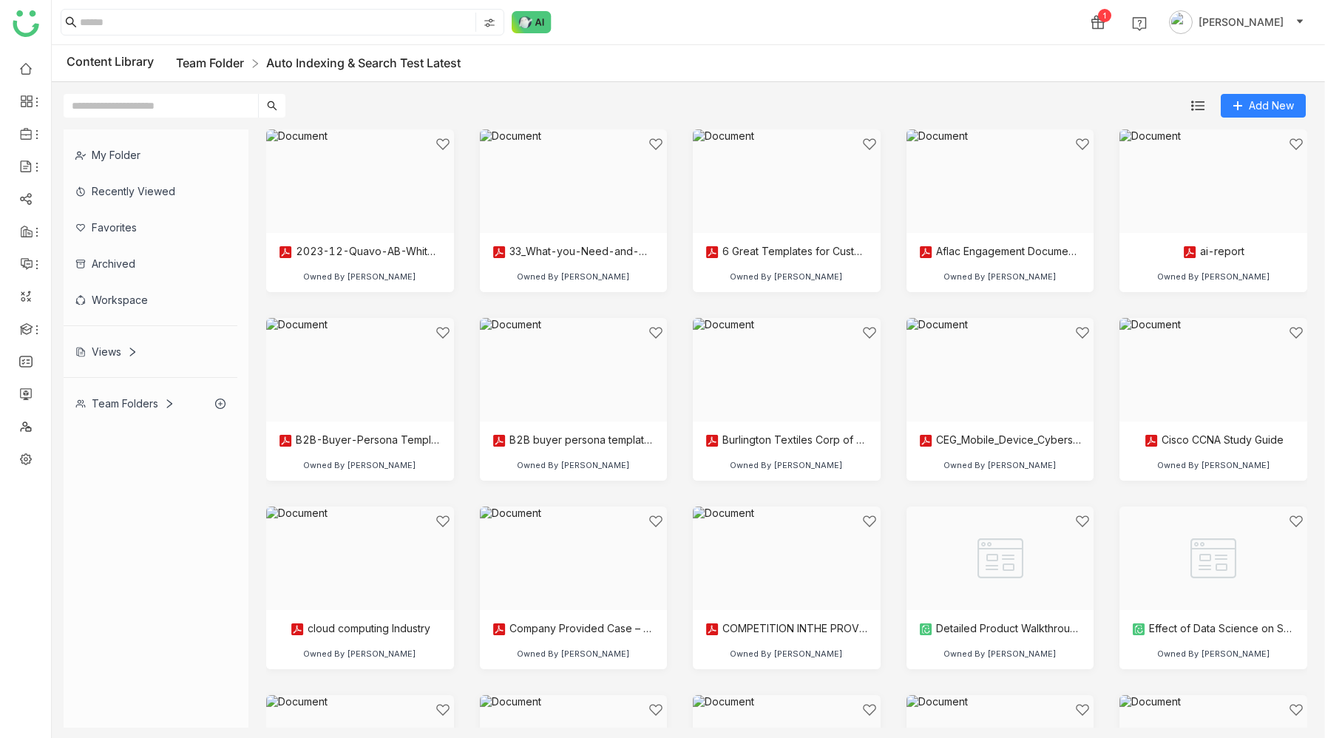
click at [206, 64] on link "Team Folder" at bounding box center [210, 62] width 68 height 15
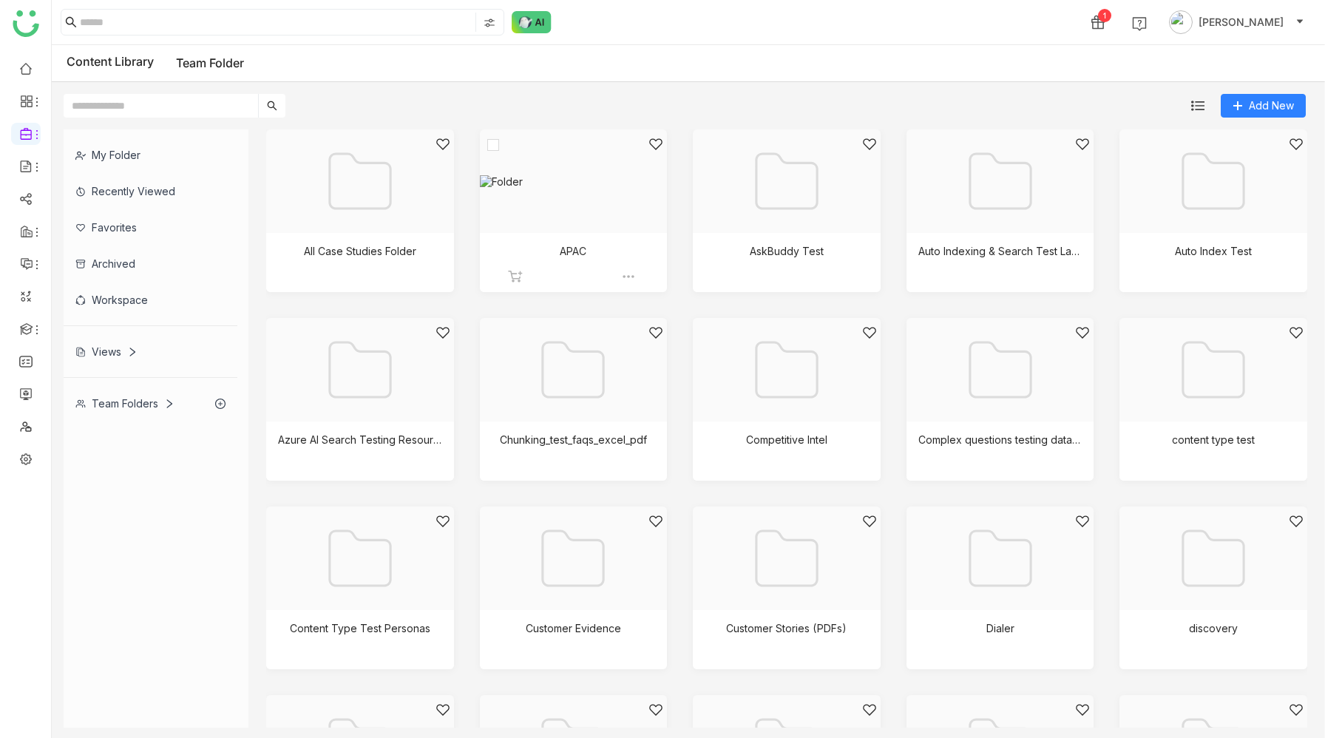
click at [576, 229] on div at bounding box center [568, 200] width 163 height 126
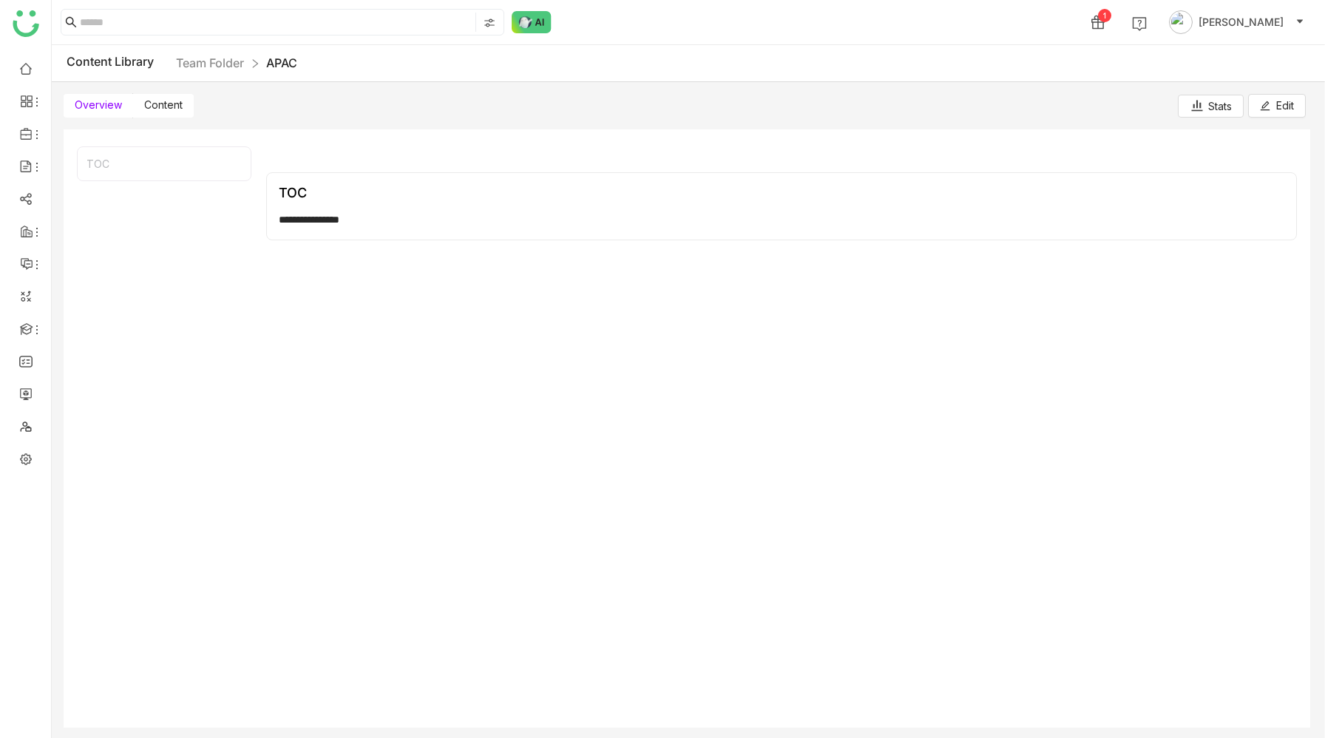
click at [182, 107] on label "Content" at bounding box center [163, 106] width 61 height 24
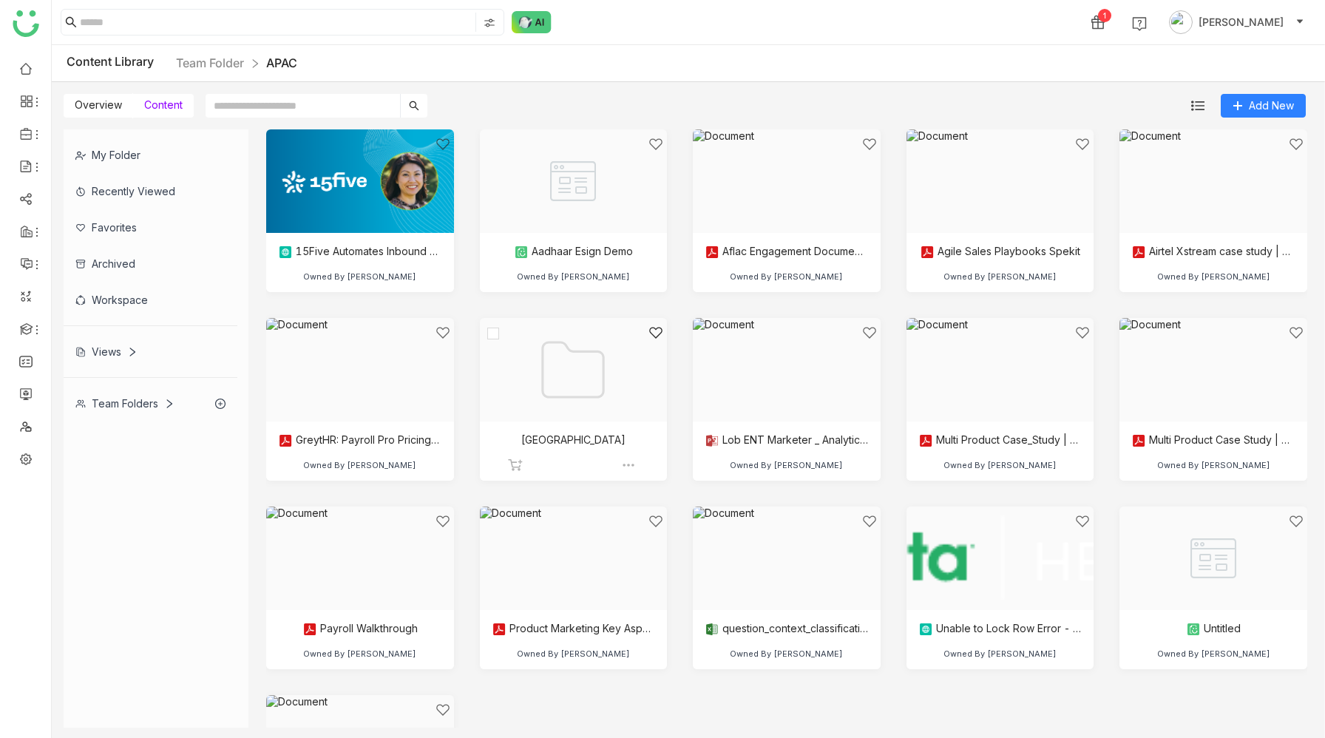
click at [545, 406] on div at bounding box center [568, 388] width 163 height 126
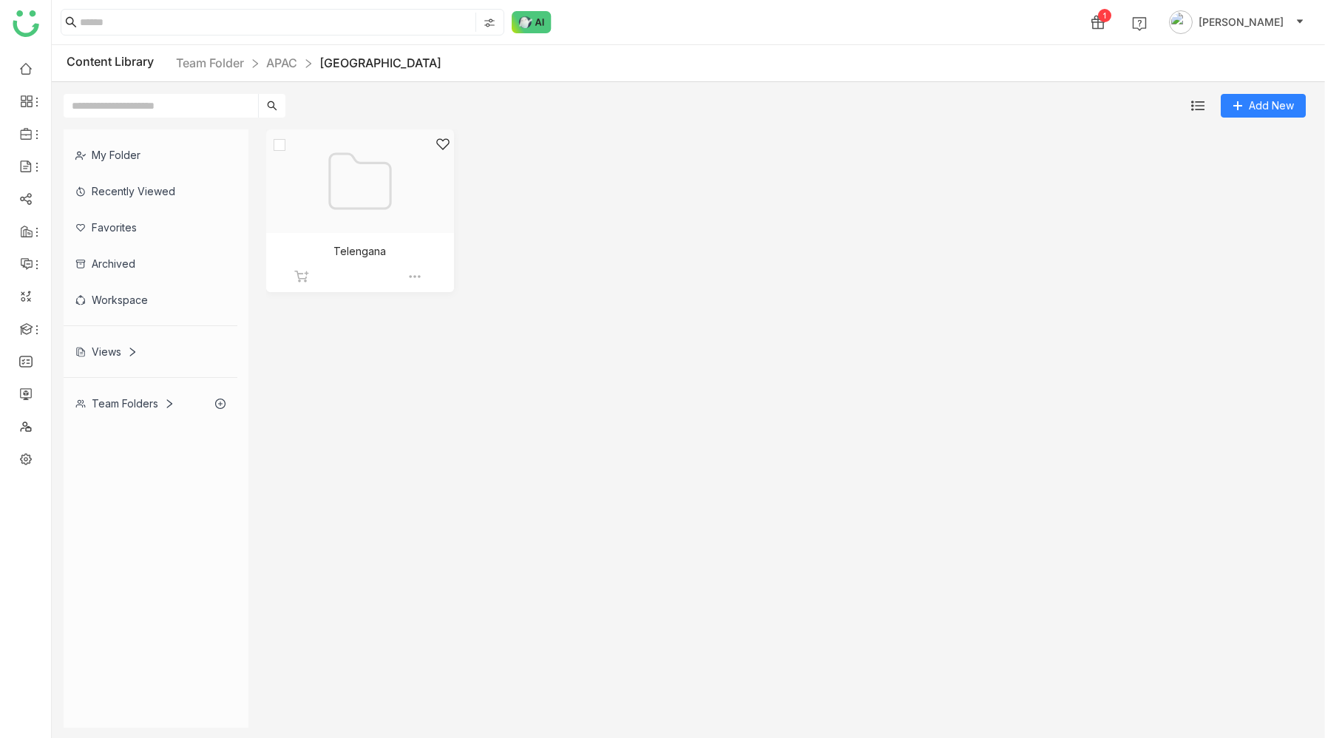
click at [395, 203] on div at bounding box center [355, 200] width 163 height 126
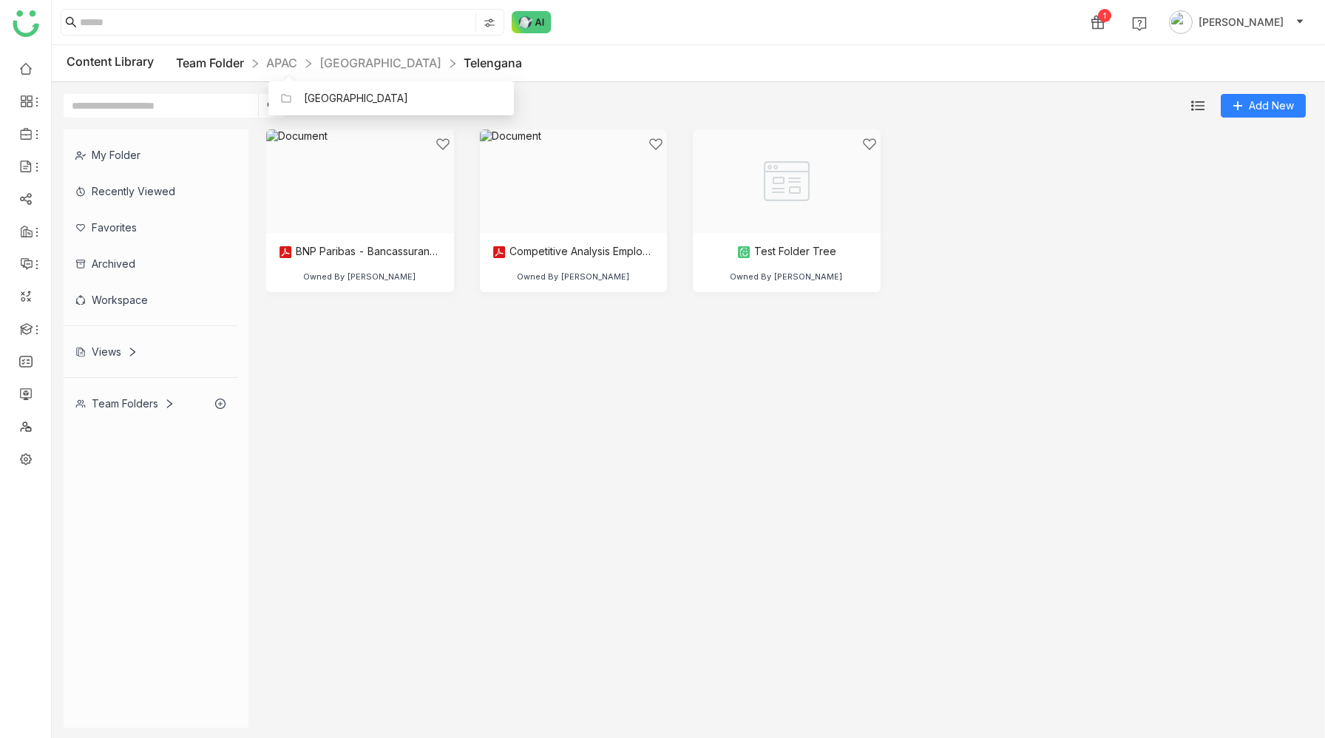
click at [214, 63] on link "Team Folder" at bounding box center [210, 62] width 68 height 15
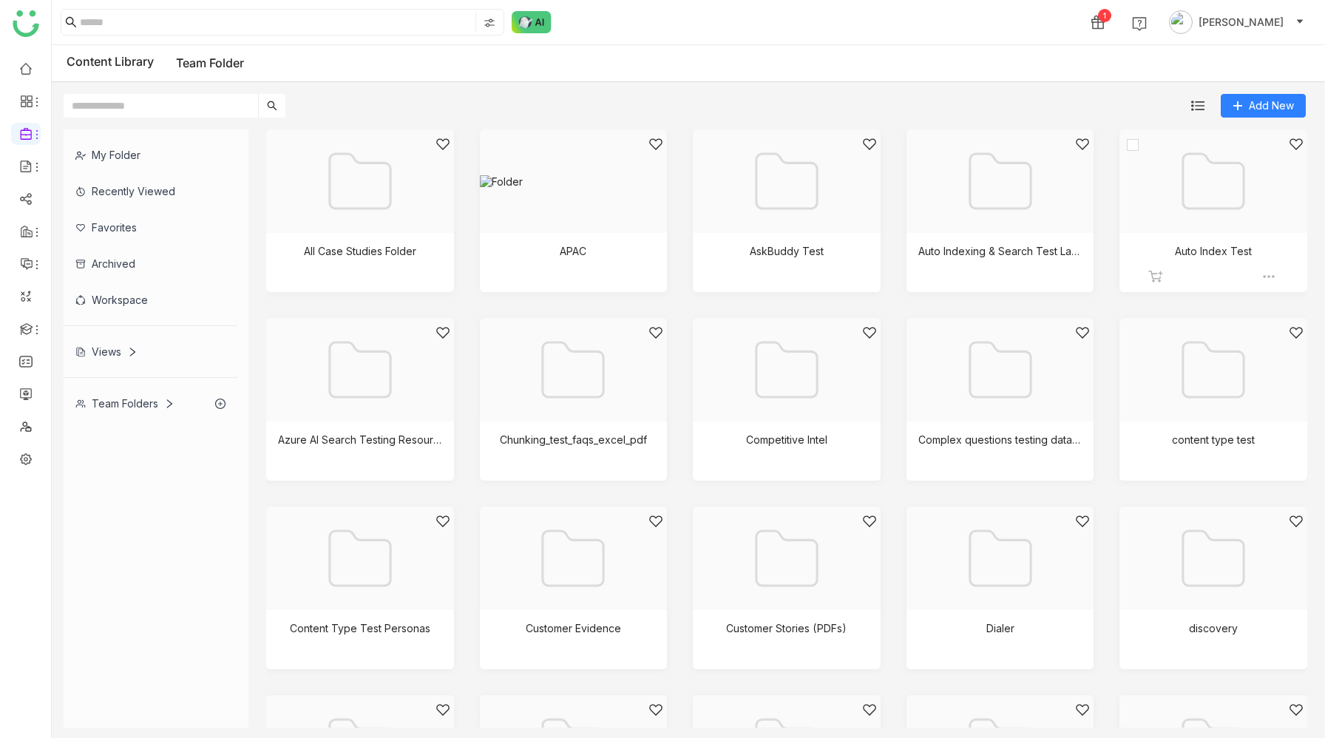
click at [1226, 195] on div at bounding box center [1208, 200] width 163 height 126
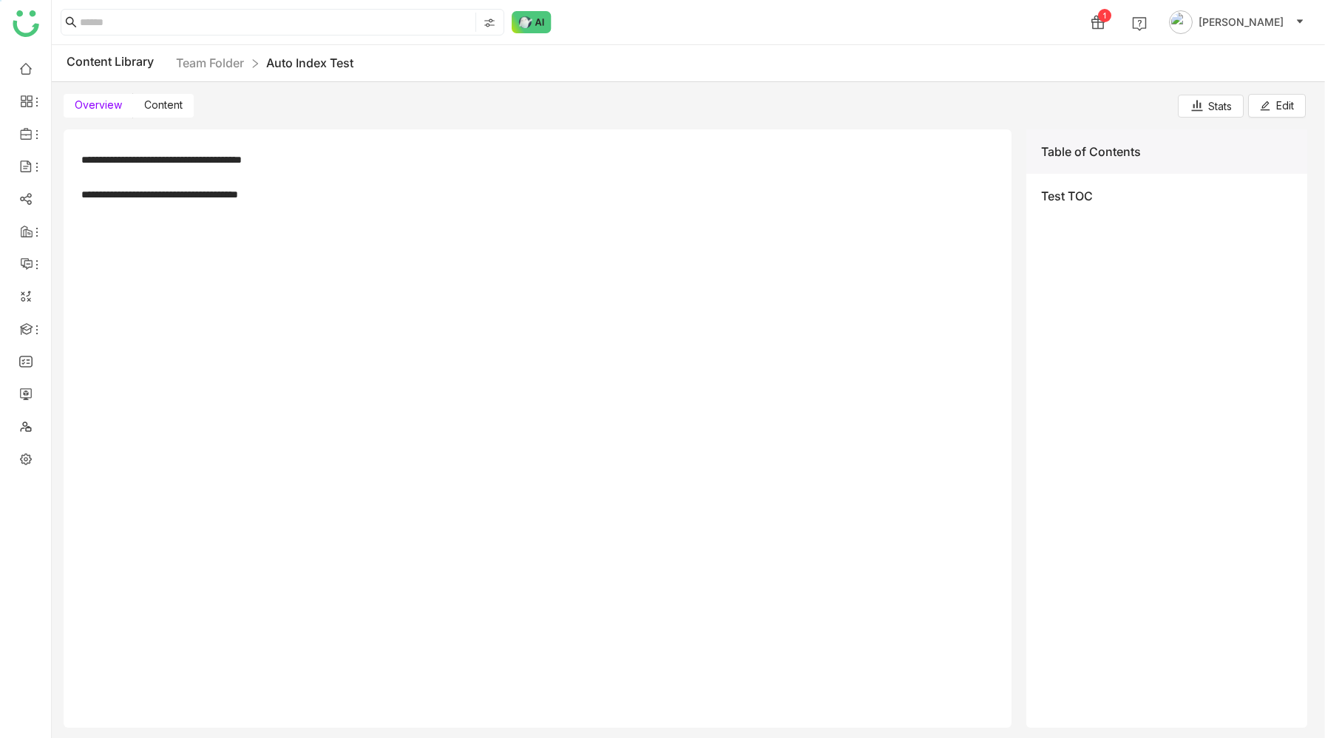
click at [163, 108] on span "Content" at bounding box center [163, 104] width 38 height 13
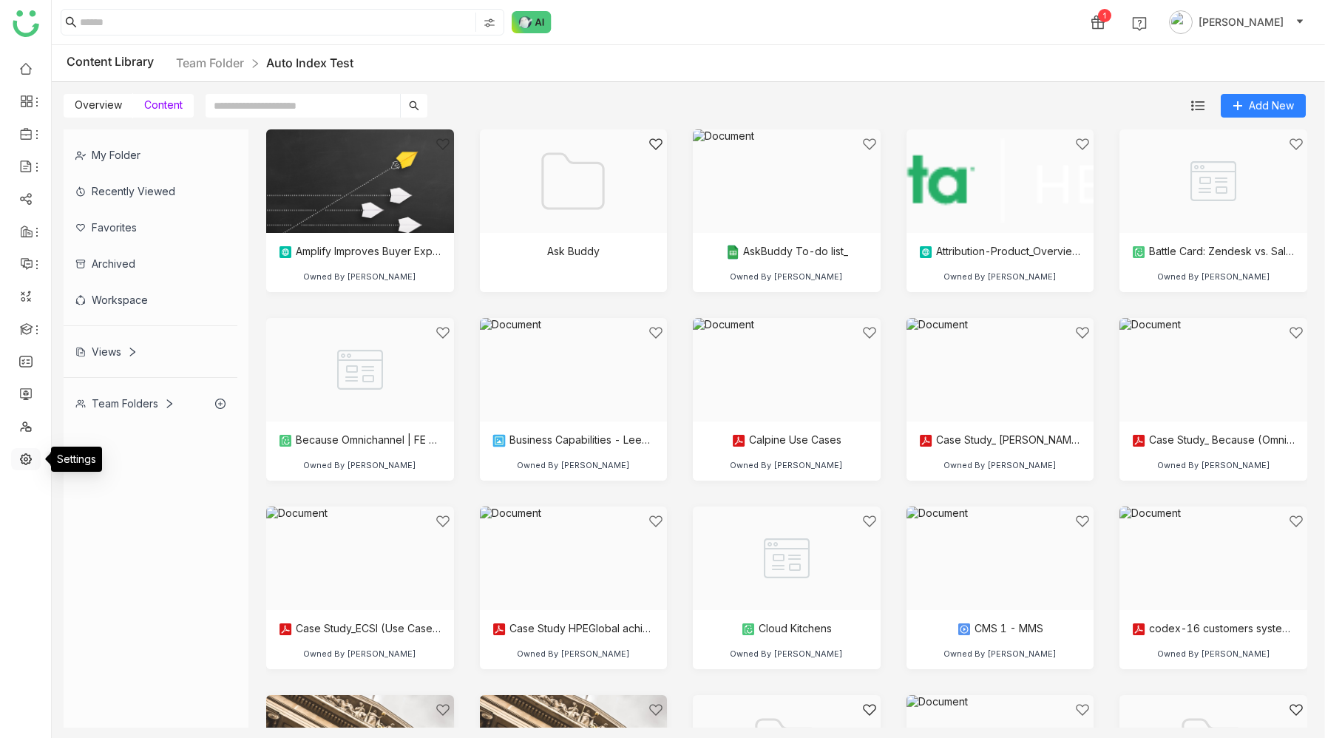
click at [25, 456] on link at bounding box center [25, 458] width 13 height 13
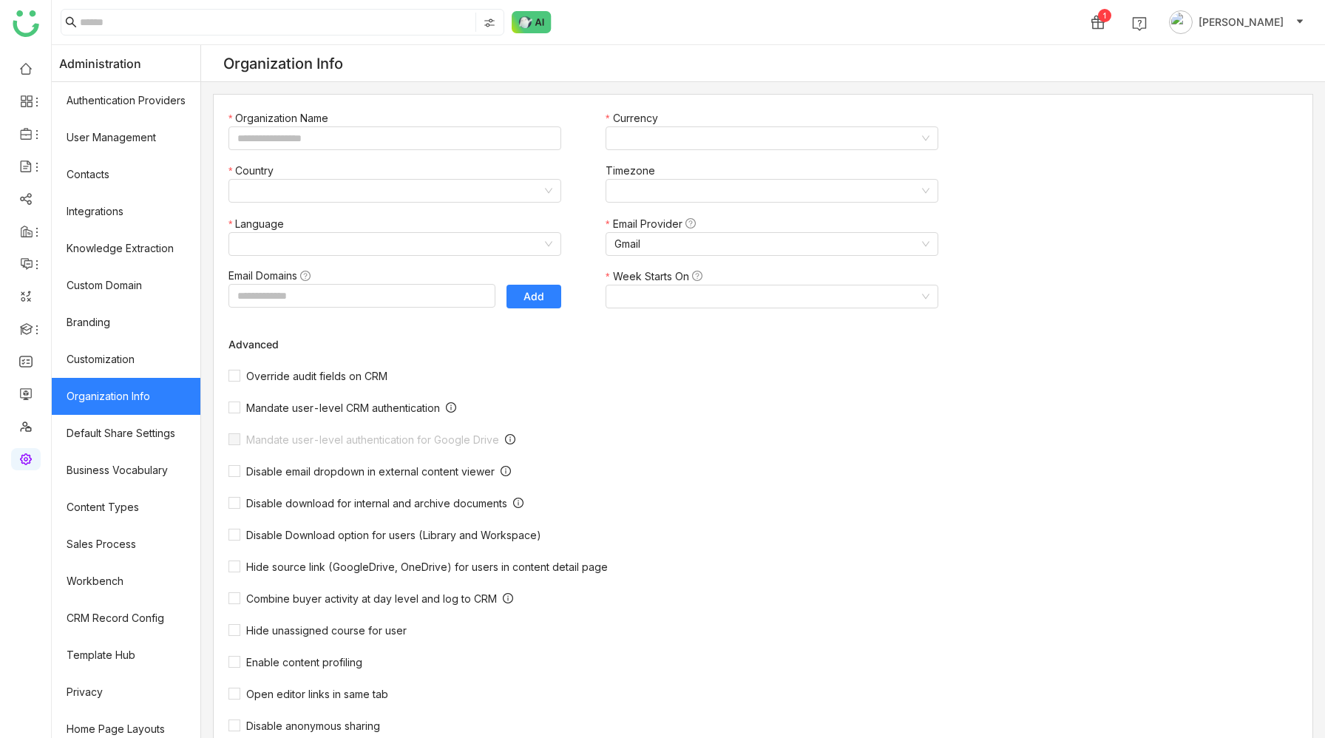
type input "*******"
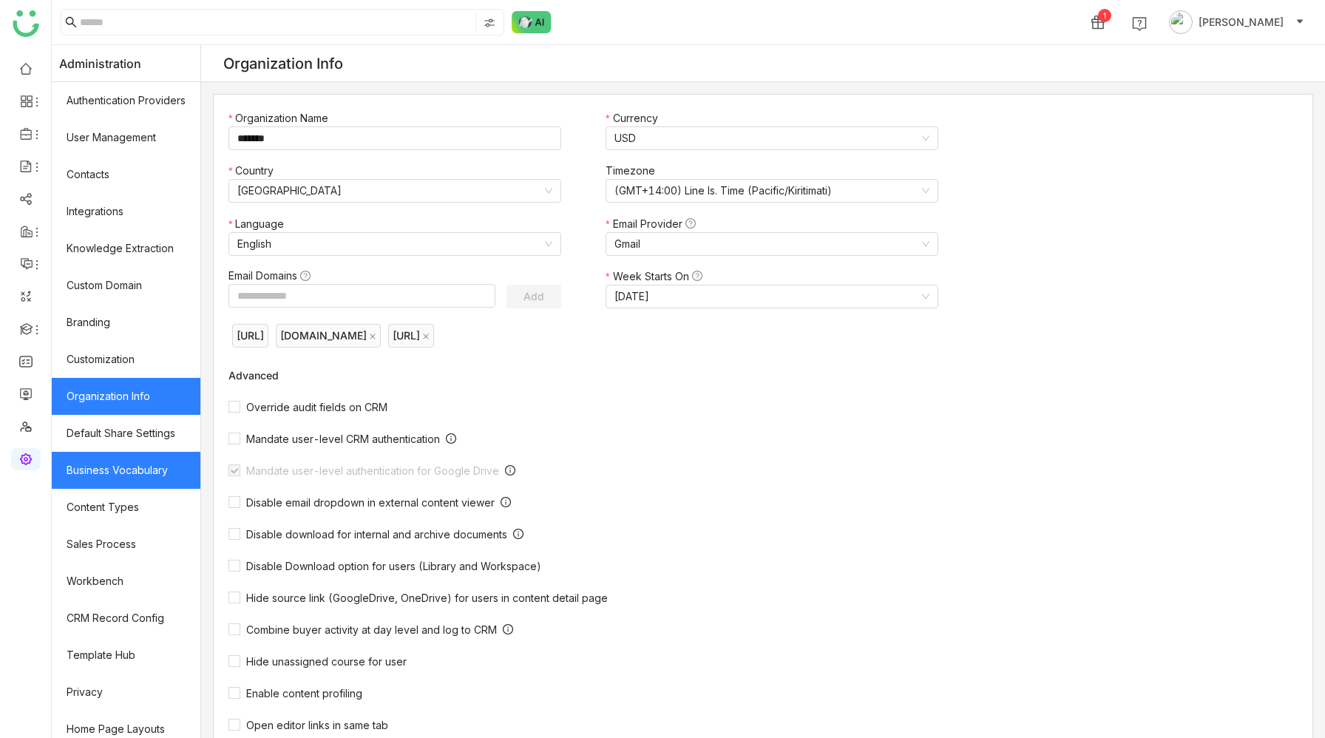
click at [136, 465] on link "Business Vocabulary" at bounding box center [126, 470] width 149 height 37
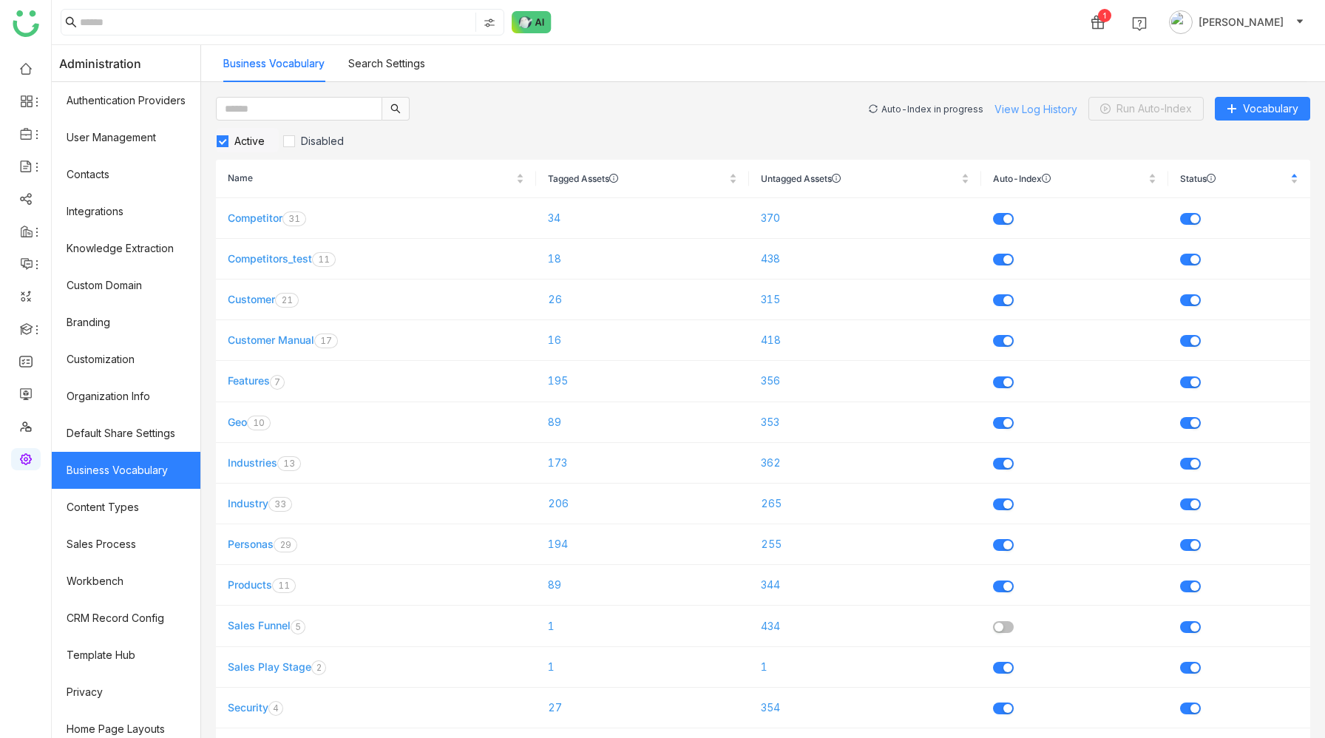
click at [1036, 109] on link "View Log History" at bounding box center [1036, 109] width 83 height 13
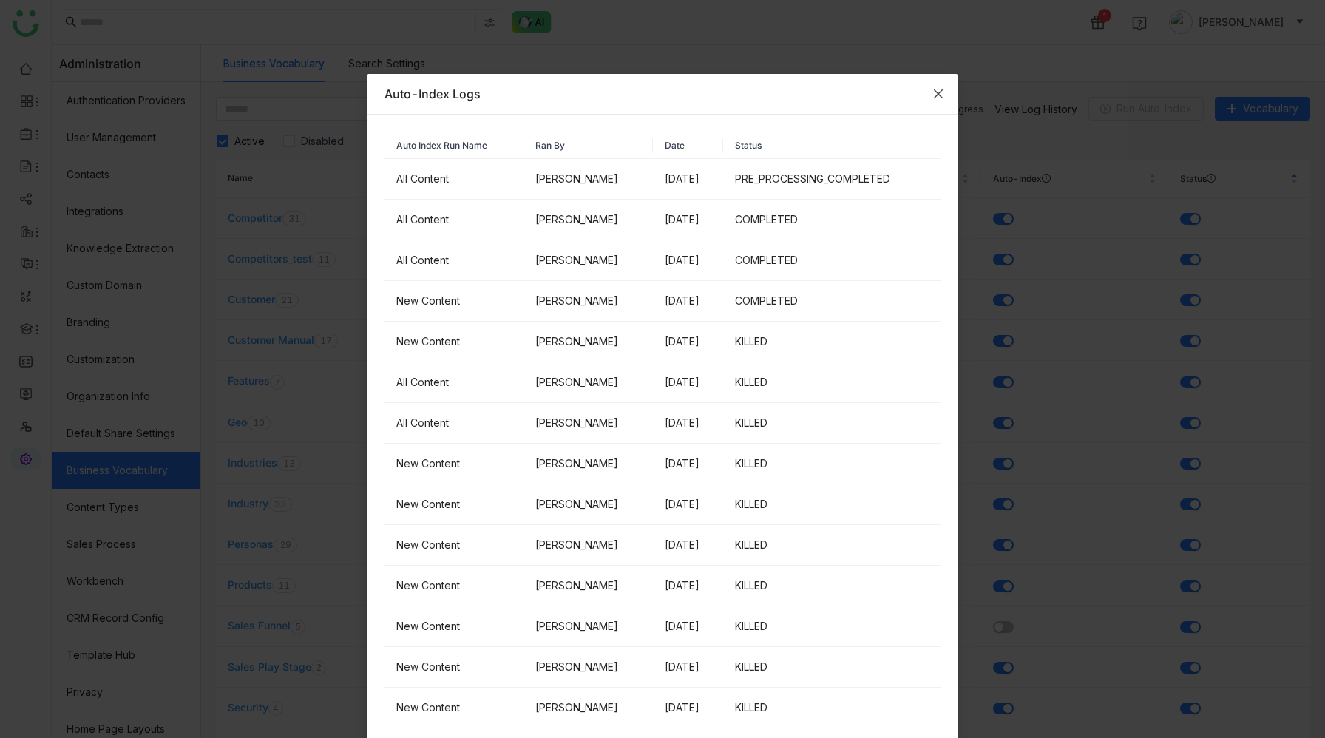
click at [938, 95] on icon "Close" at bounding box center [939, 94] width 12 height 12
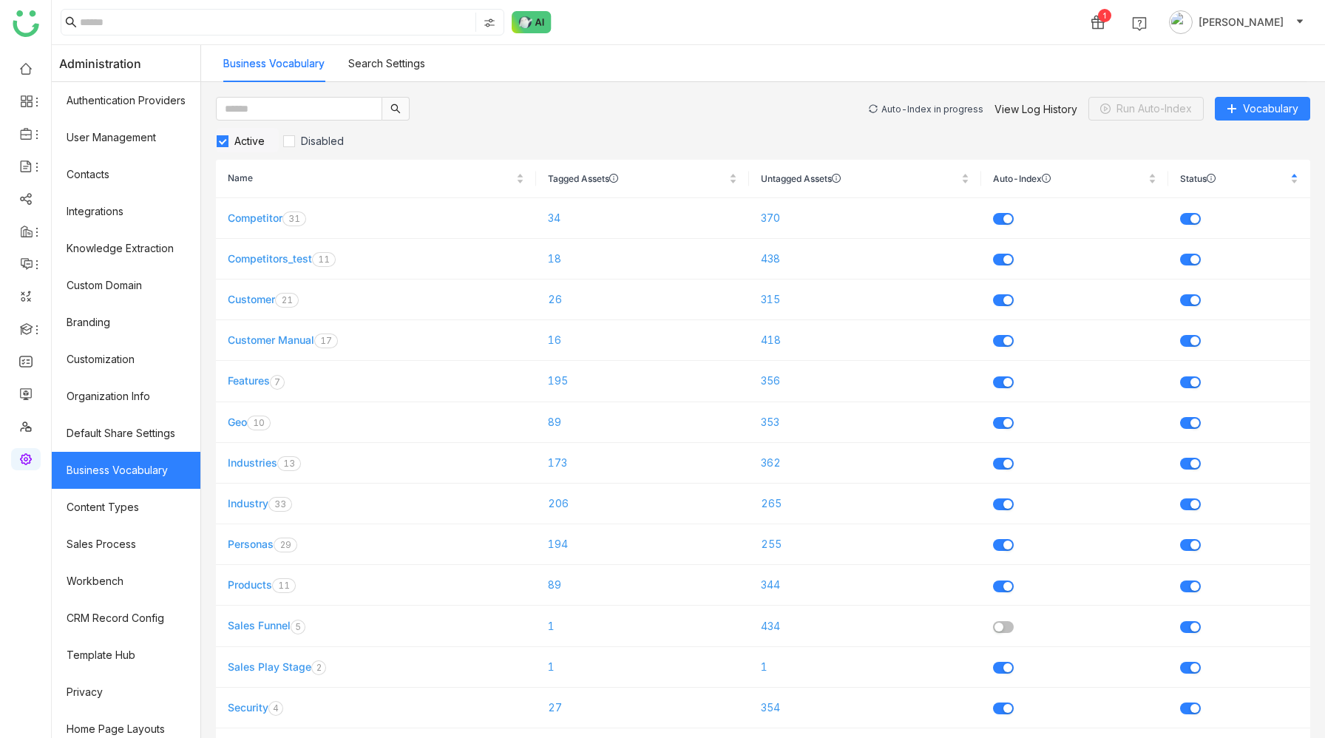
click at [915, 107] on div "Auto-Index in progress" at bounding box center [933, 109] width 102 height 11
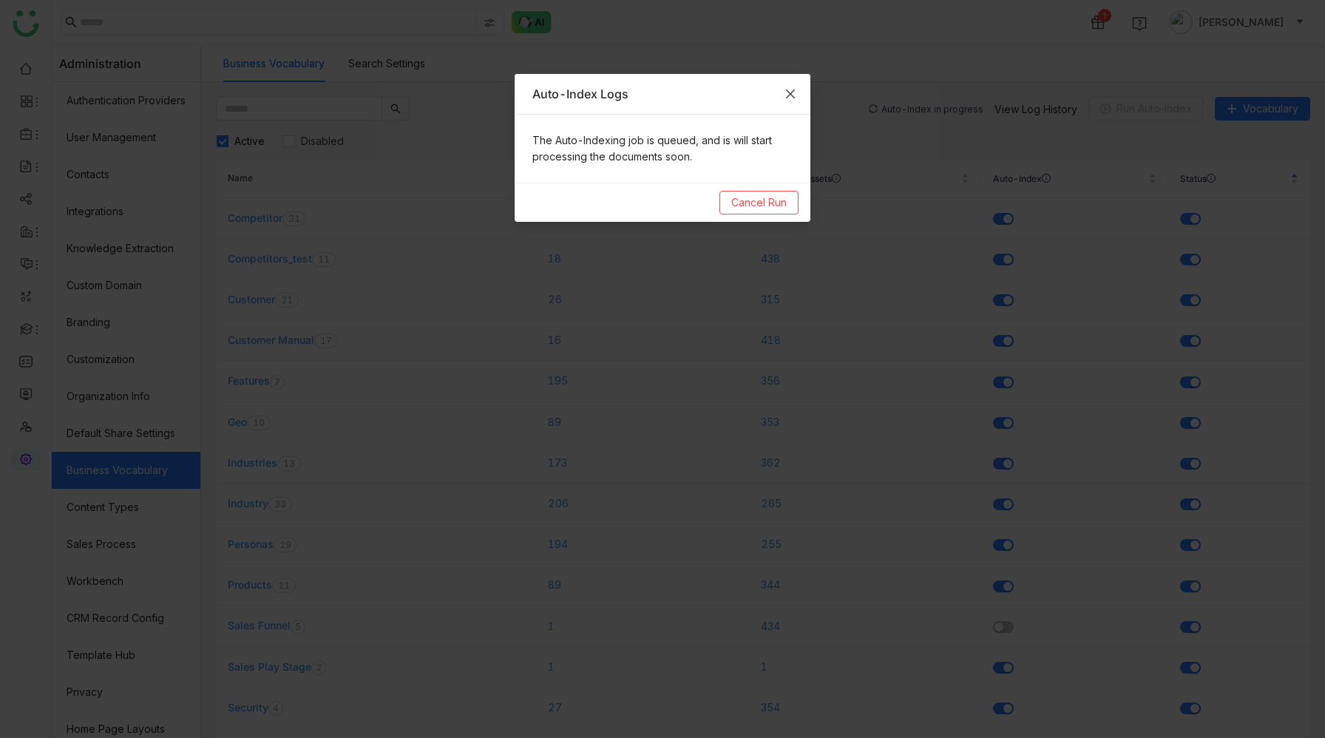
click at [795, 93] on icon "Close" at bounding box center [791, 94] width 12 height 12
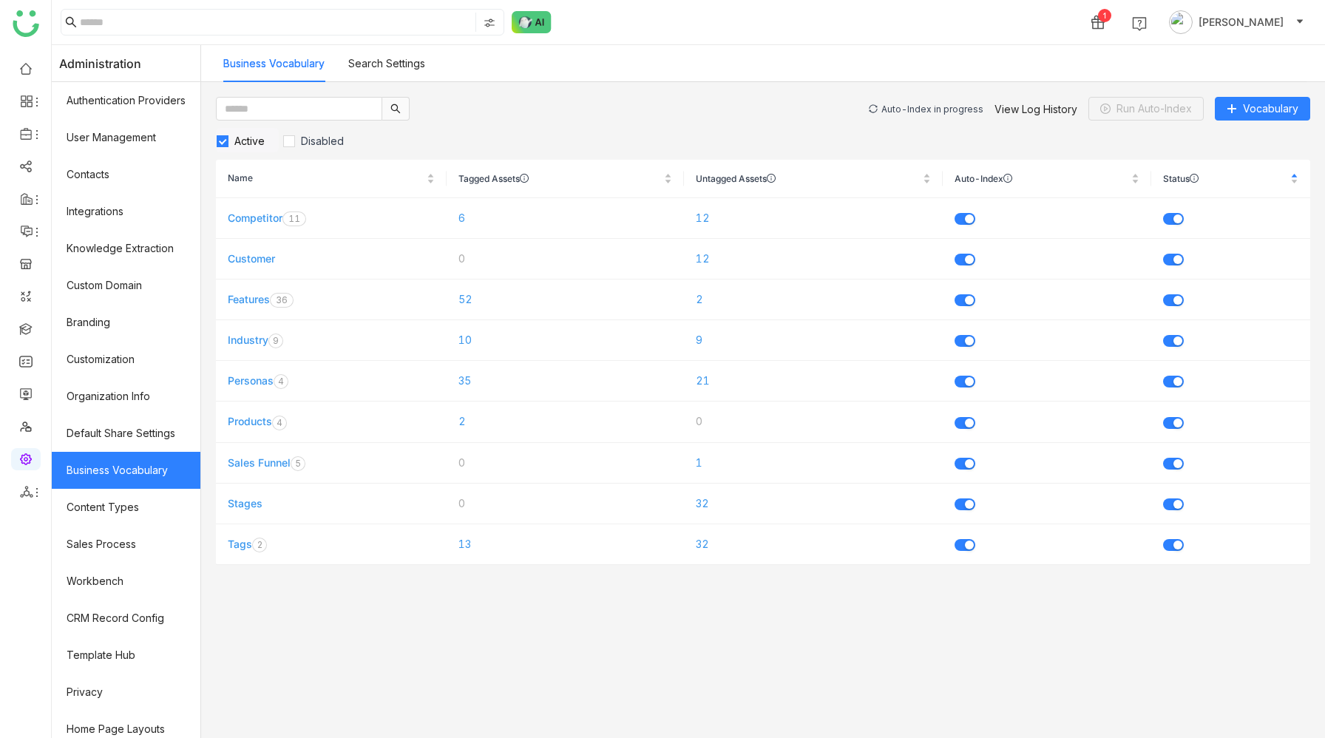
click at [902, 107] on div "Auto-Index in progress" at bounding box center [933, 109] width 102 height 11
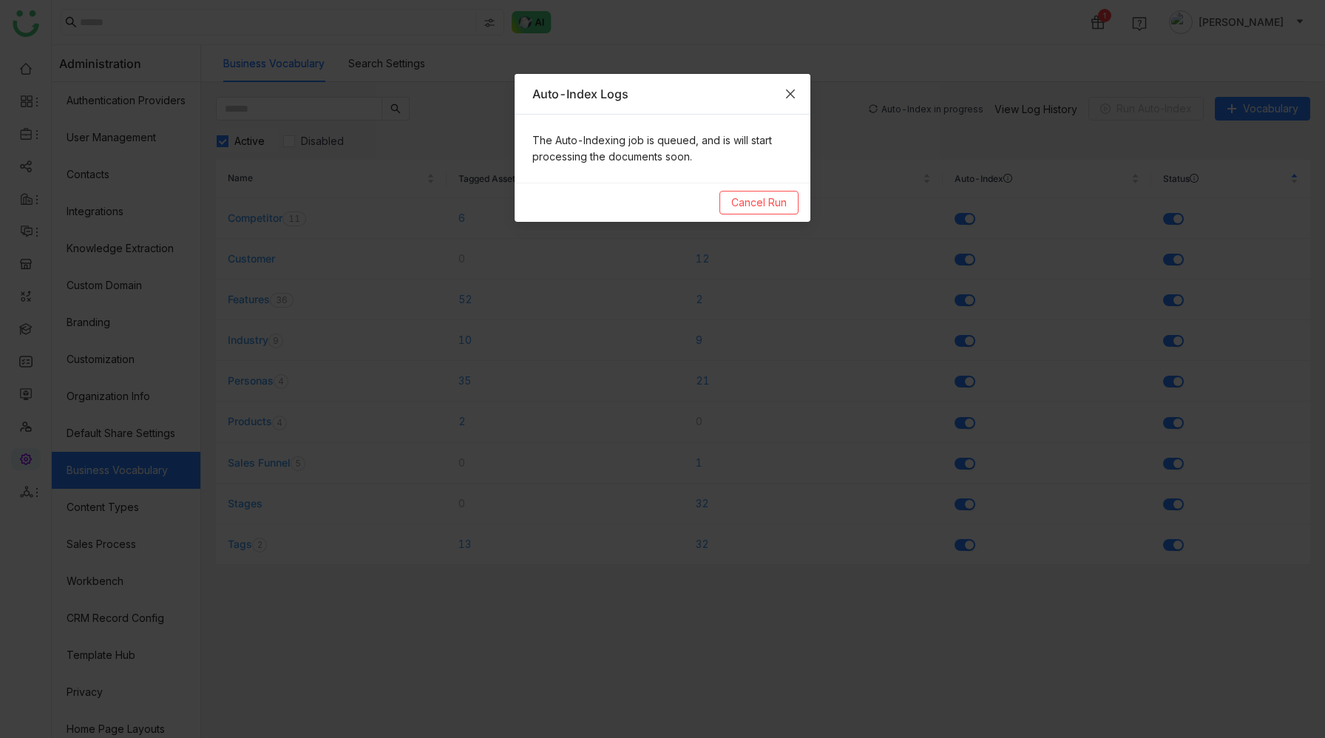
click at [788, 93] on icon "Close" at bounding box center [791, 94] width 12 height 12
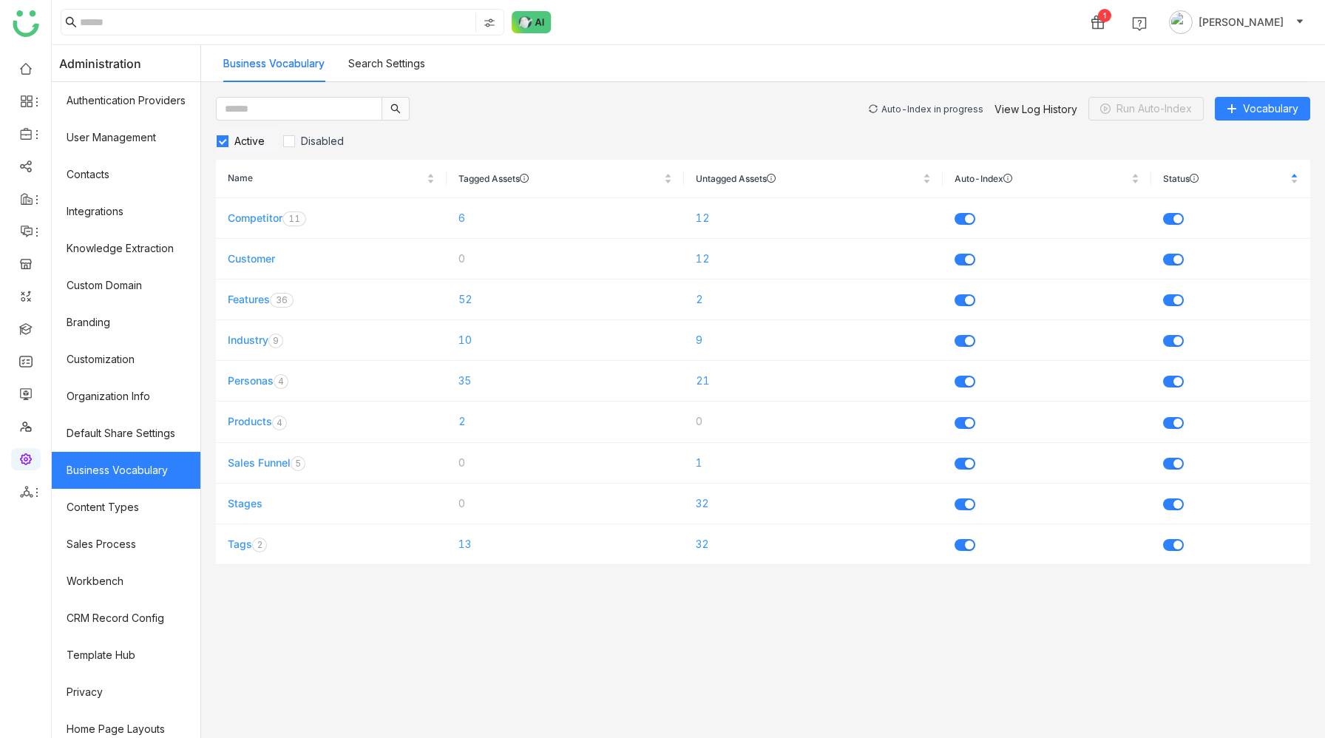
click at [958, 109] on div "Auto-Index in progress" at bounding box center [933, 109] width 102 height 11
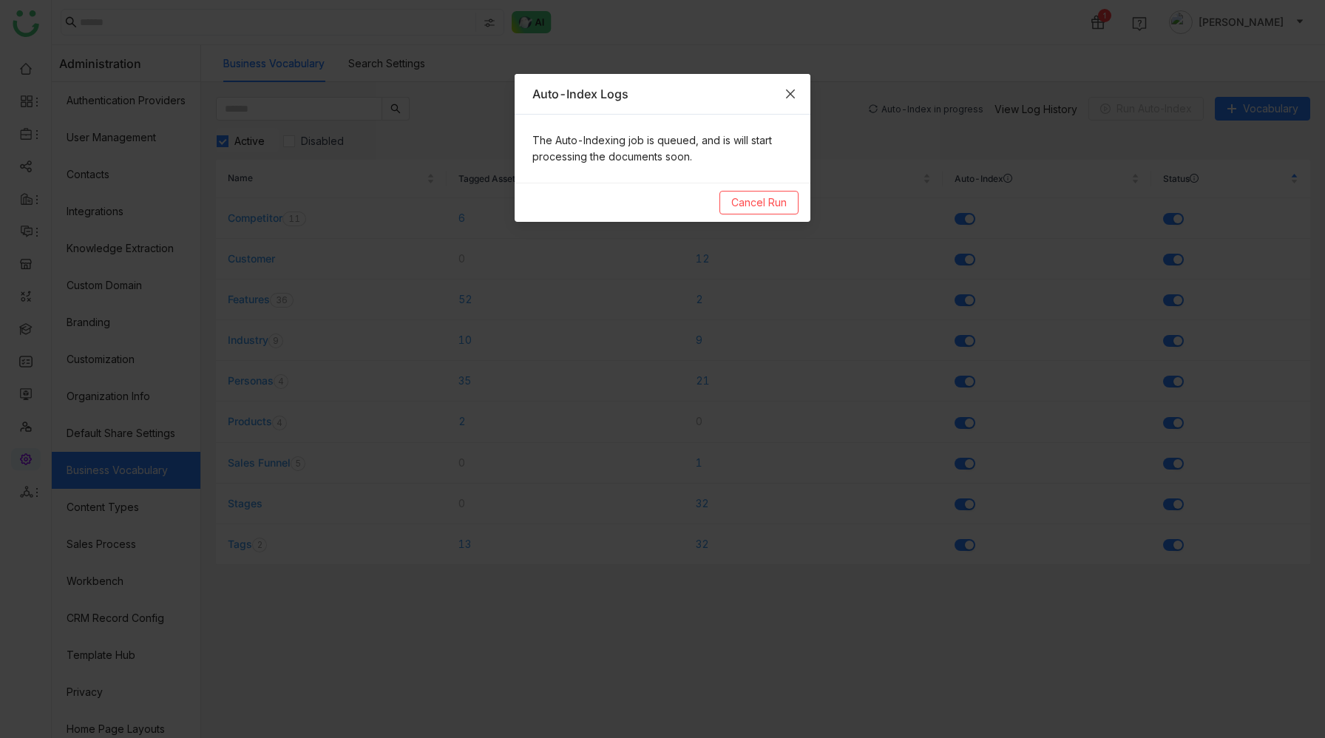
click at [790, 90] on icon "Close" at bounding box center [791, 94] width 12 height 12
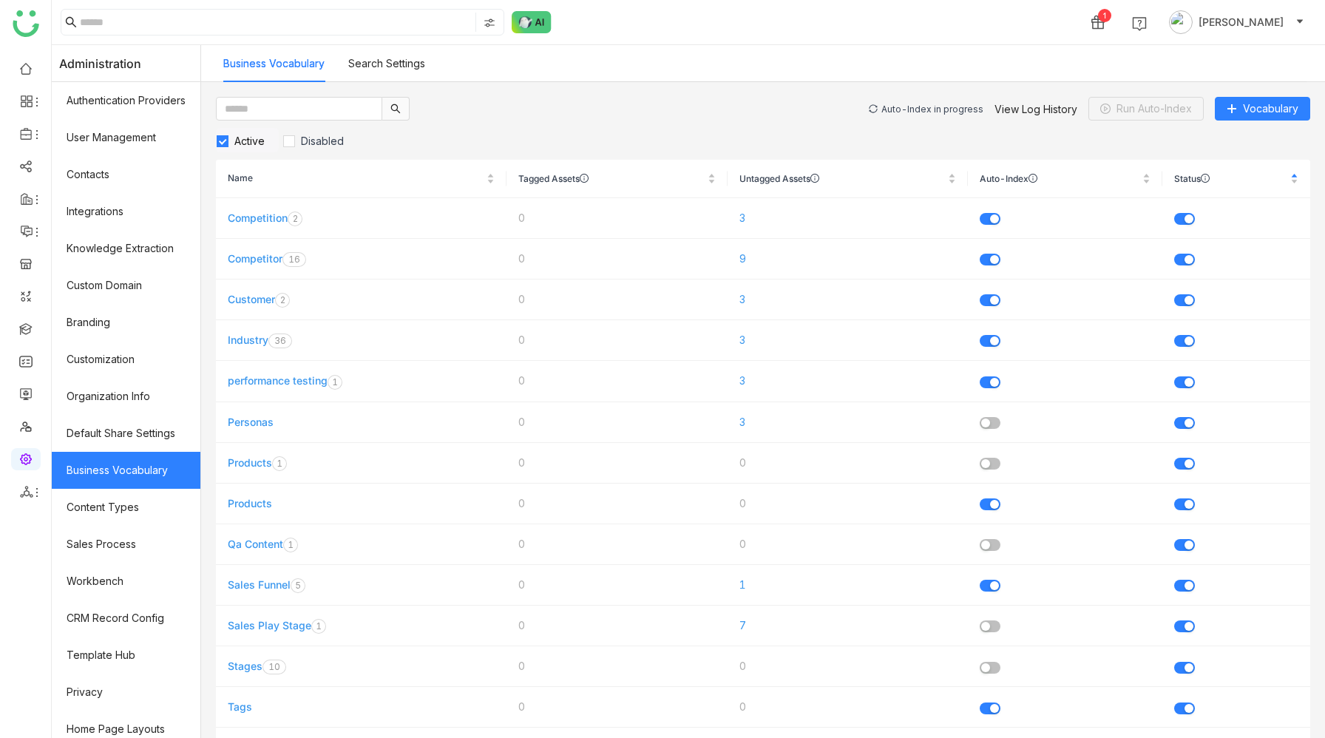
click at [915, 104] on div "Auto-Index in progress" at bounding box center [933, 109] width 102 height 11
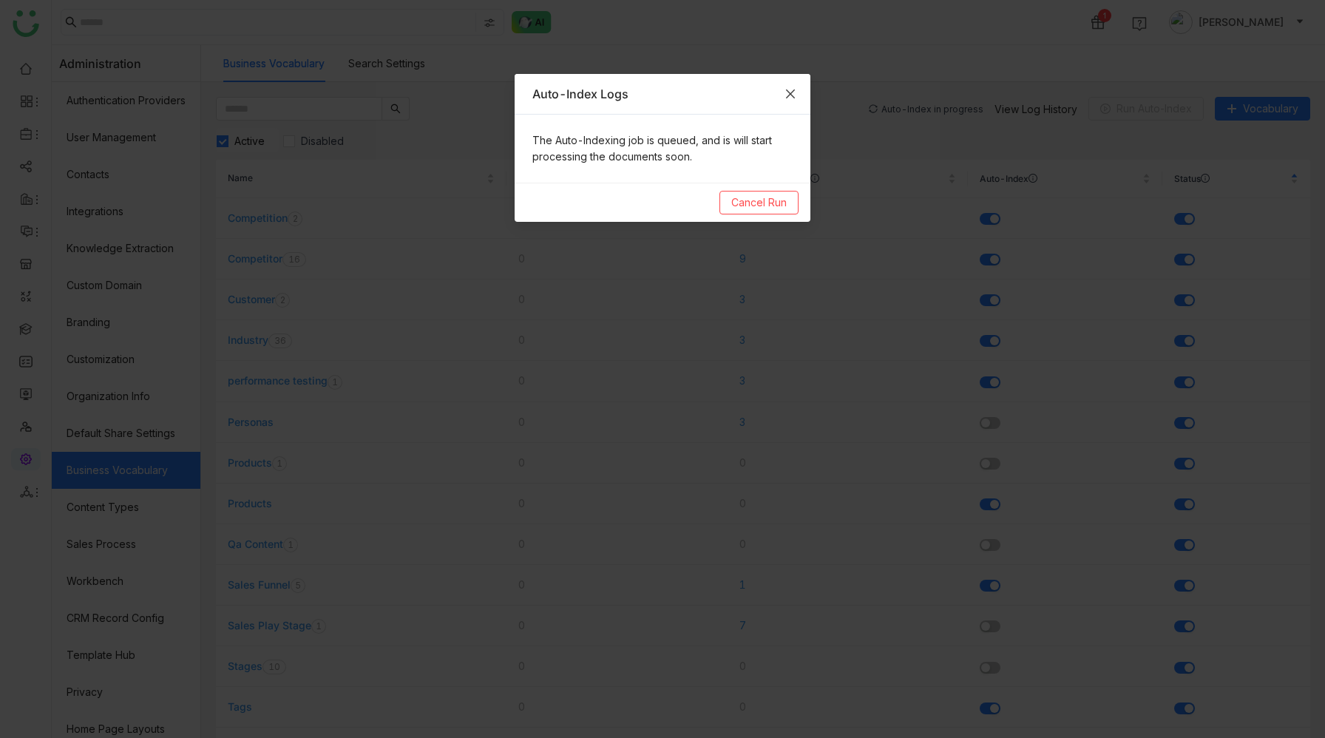
click at [790, 94] on icon "Close" at bounding box center [790, 93] width 9 height 9
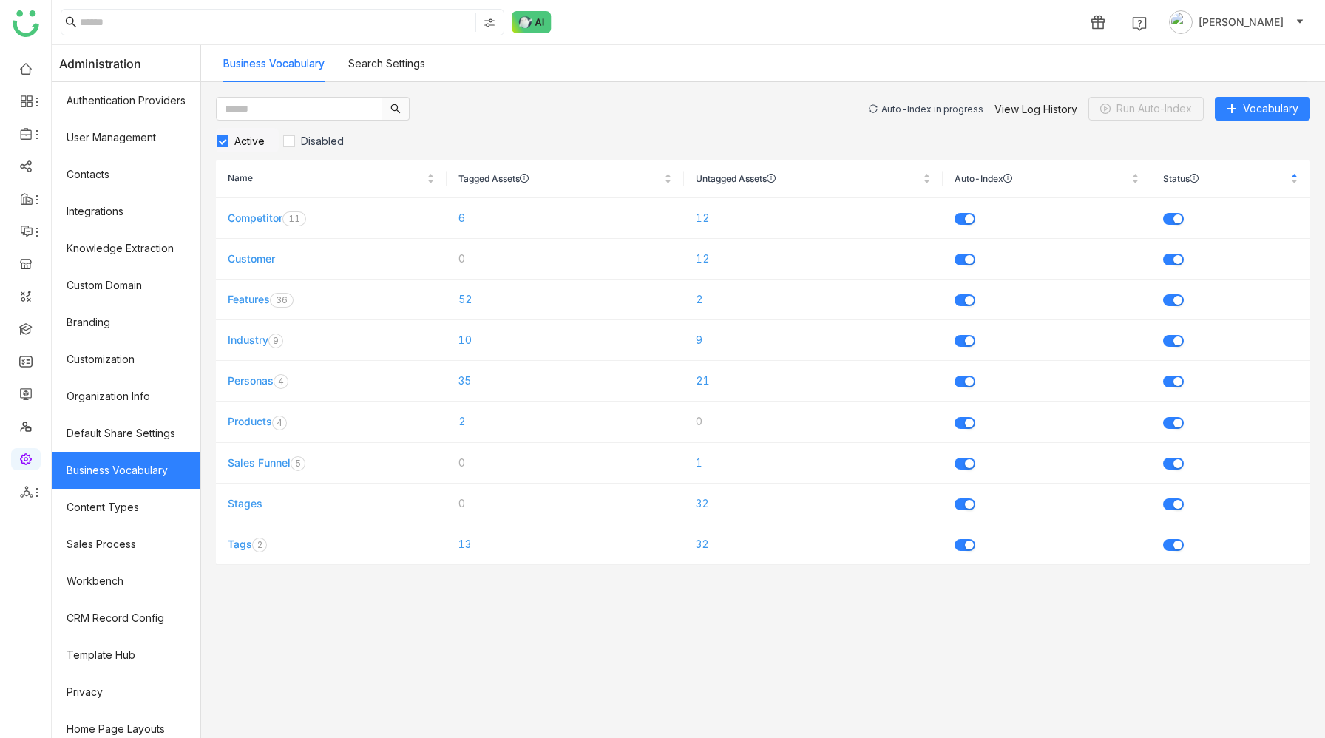
click at [919, 109] on div "Auto-Index in progress" at bounding box center [933, 109] width 102 height 11
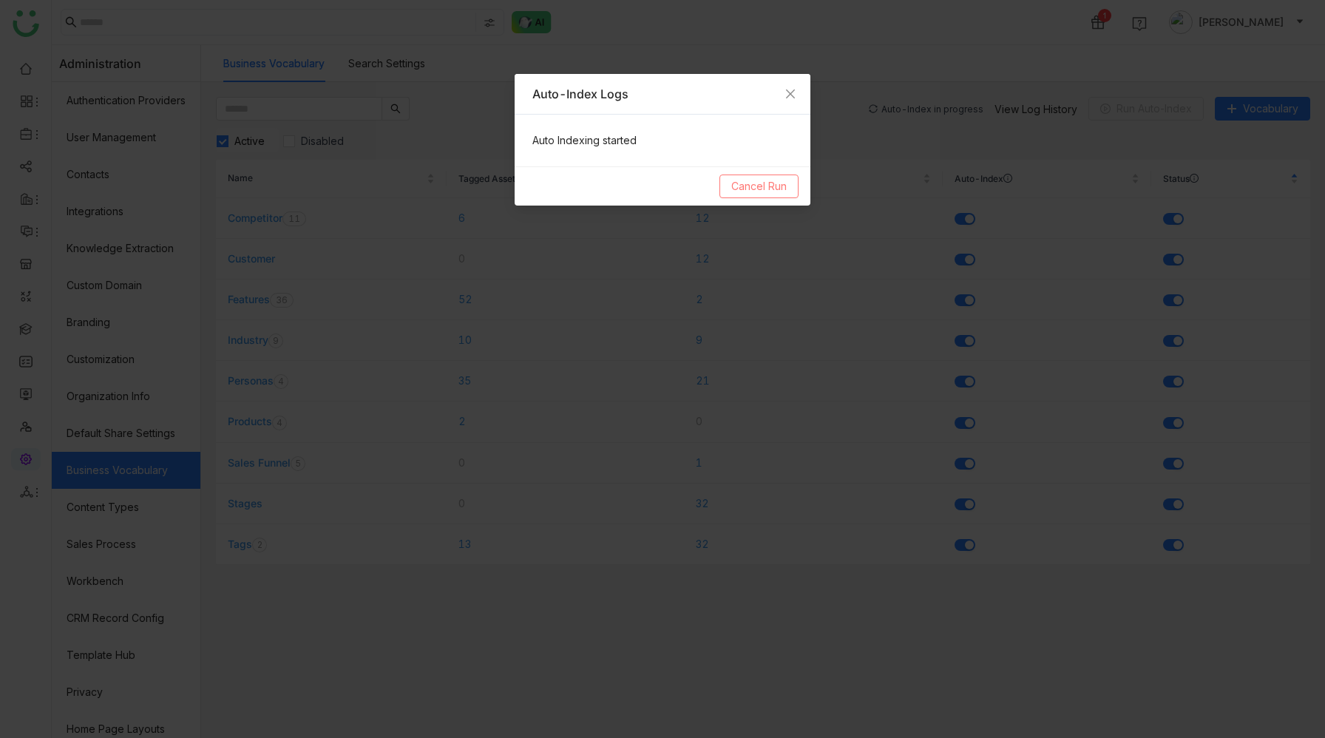
click at [764, 183] on span "Cancel Run" at bounding box center [759, 186] width 55 height 16
